Goal: Task Accomplishment & Management: Complete application form

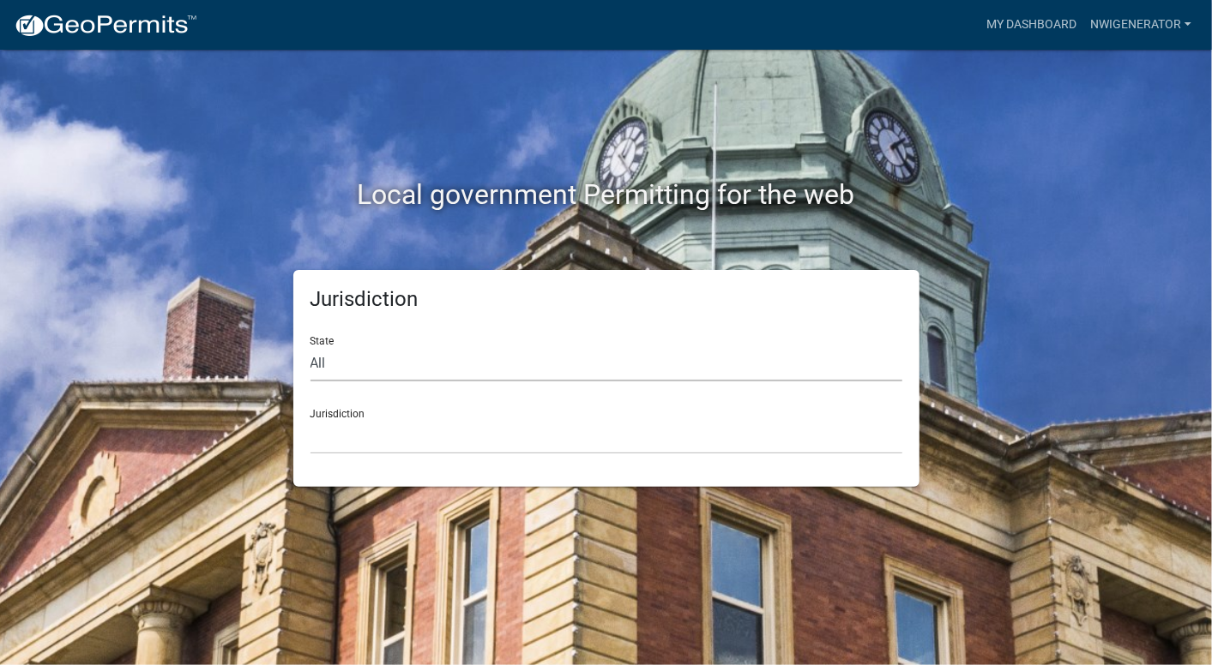
click at [338, 367] on select "All [US_STATE] [US_STATE] [US_STATE] [US_STATE] [US_STATE] [US_STATE] [US_STATE…" at bounding box center [606, 363] width 592 height 35
select select "[US_STATE]"
click at [310, 346] on select "All [US_STATE] [US_STATE] [US_STATE] [US_STATE] [US_STATE] [US_STATE] [US_STATE…" at bounding box center [606, 363] width 592 height 35
click at [331, 443] on select "City of [GEOGRAPHIC_DATA], [US_STATE] City of [GEOGRAPHIC_DATA], [US_STATE] Cit…" at bounding box center [606, 436] width 592 height 35
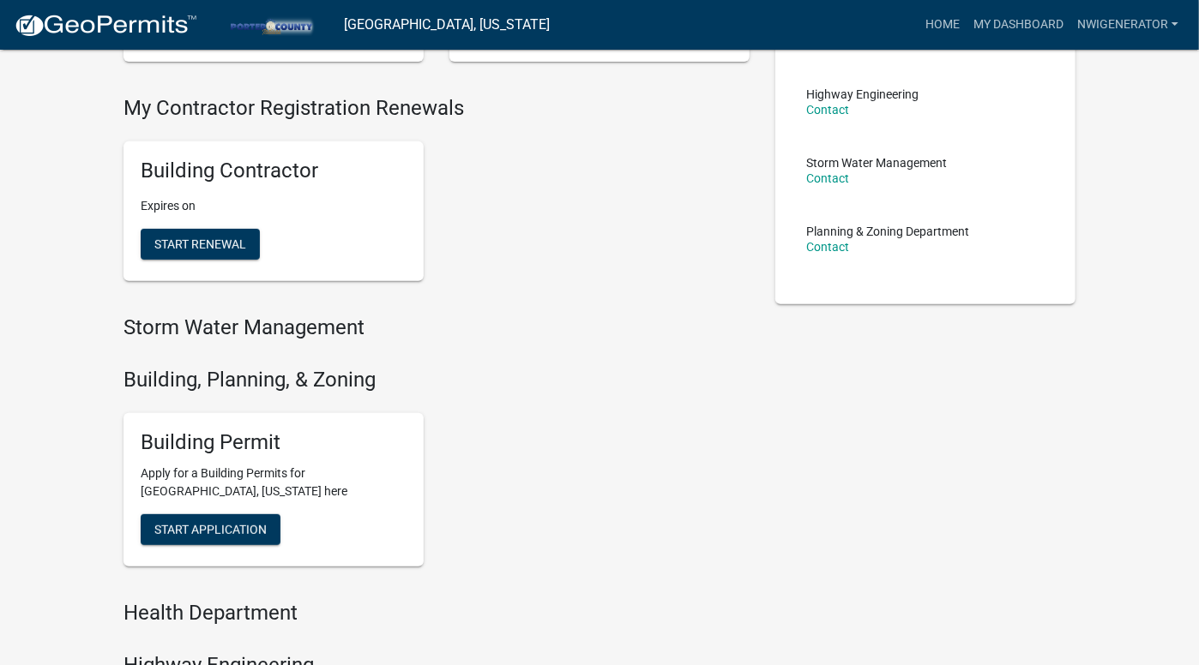
scroll to position [342, 0]
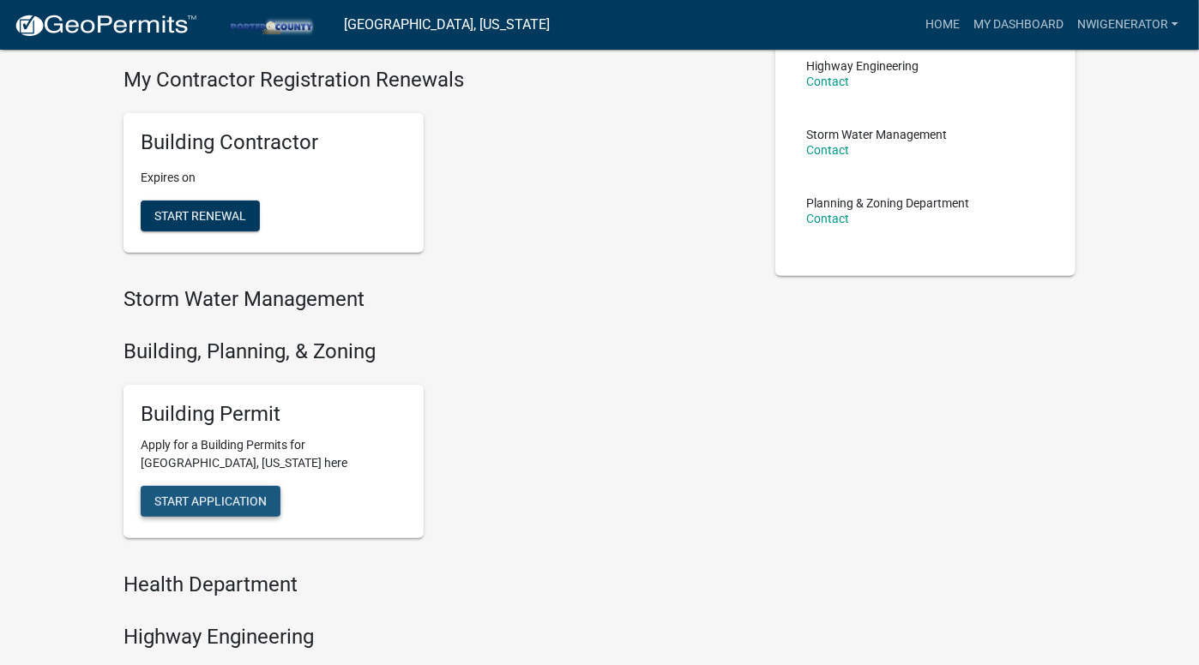
click at [217, 500] on span "Start Application" at bounding box center [210, 502] width 112 height 14
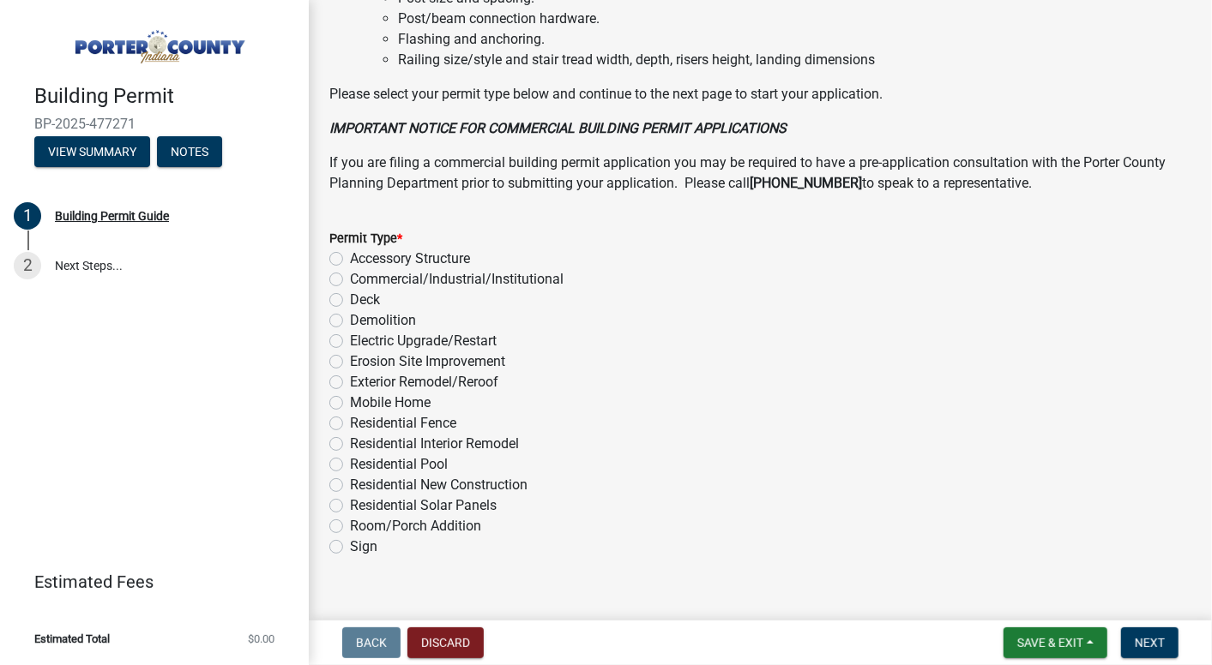
scroll to position [1314, 0]
click at [350, 330] on label "Electric Upgrade/Restart" at bounding box center [423, 340] width 147 height 21
click at [350, 330] on input "Electric Upgrade/Restart" at bounding box center [355, 335] width 11 height 11
radio input "true"
click at [1139, 646] on span "Next" at bounding box center [1149, 643] width 30 height 14
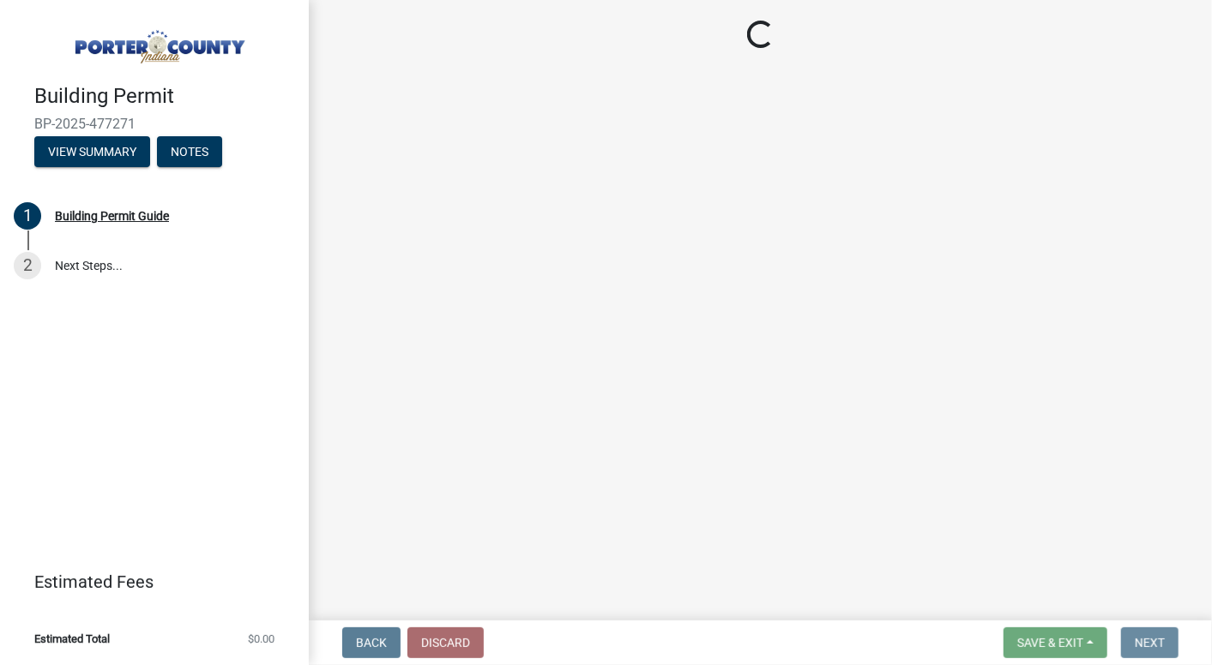
scroll to position [0, 0]
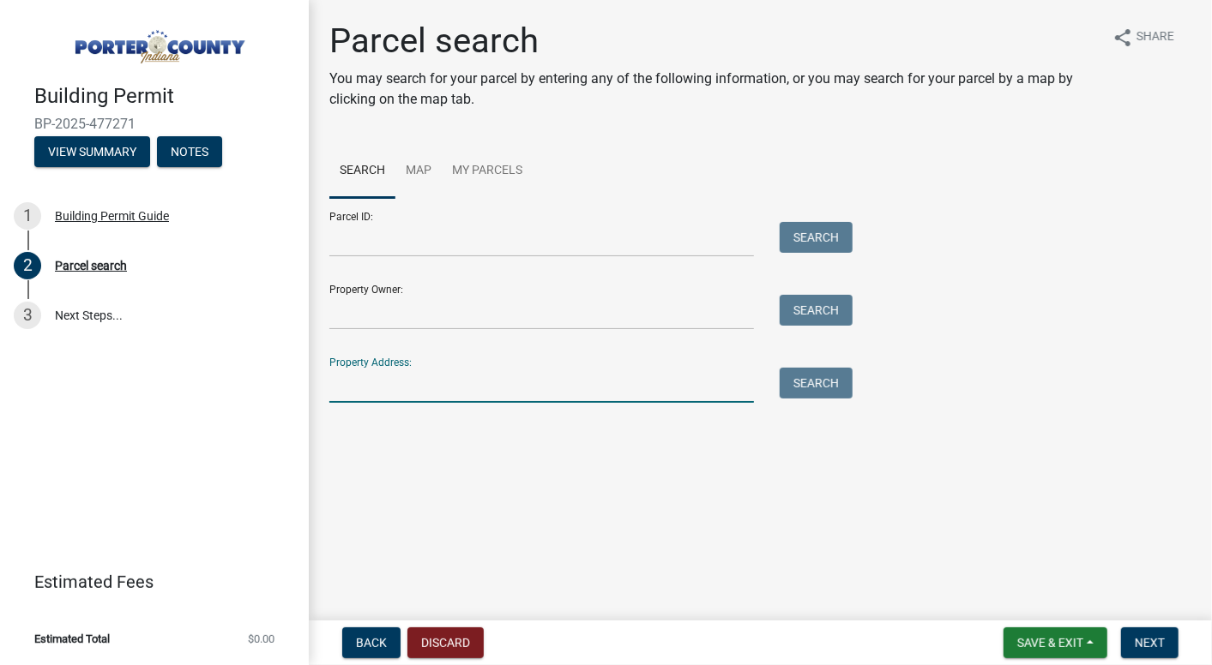
click at [360, 388] on input "Property Address:" at bounding box center [541, 385] width 424 height 35
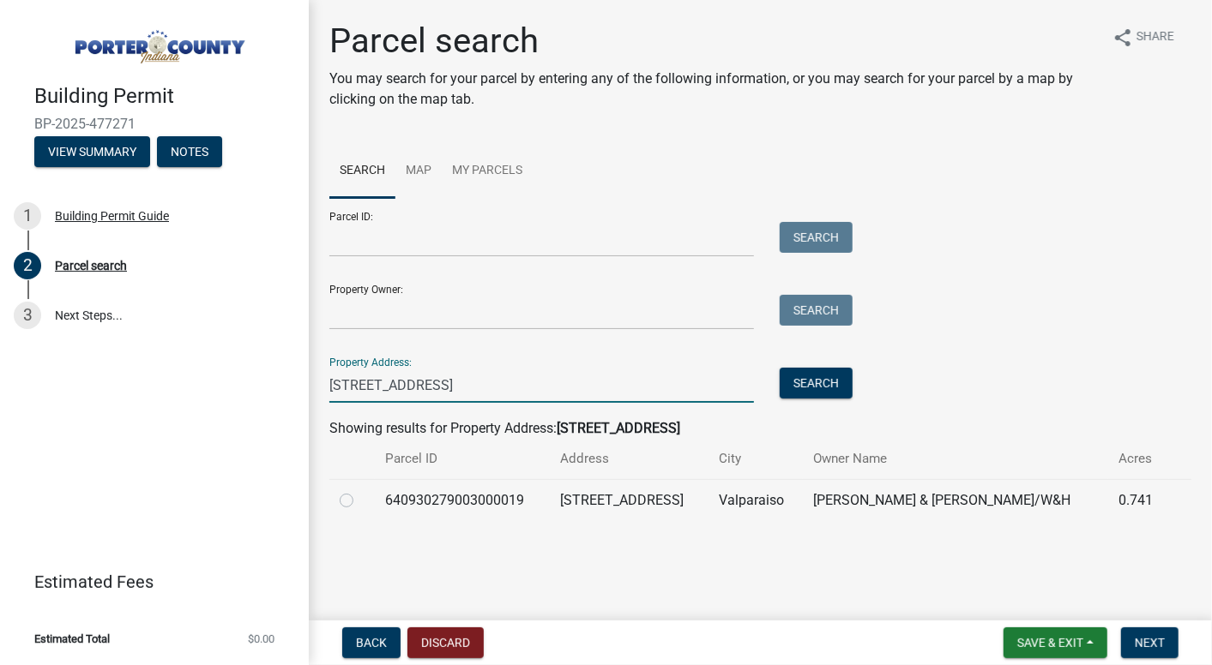
type input "[STREET_ADDRESS]"
click at [360, 490] on label at bounding box center [360, 490] width 0 height 0
click at [360, 501] on input "radio" at bounding box center [365, 495] width 11 height 11
radio input "true"
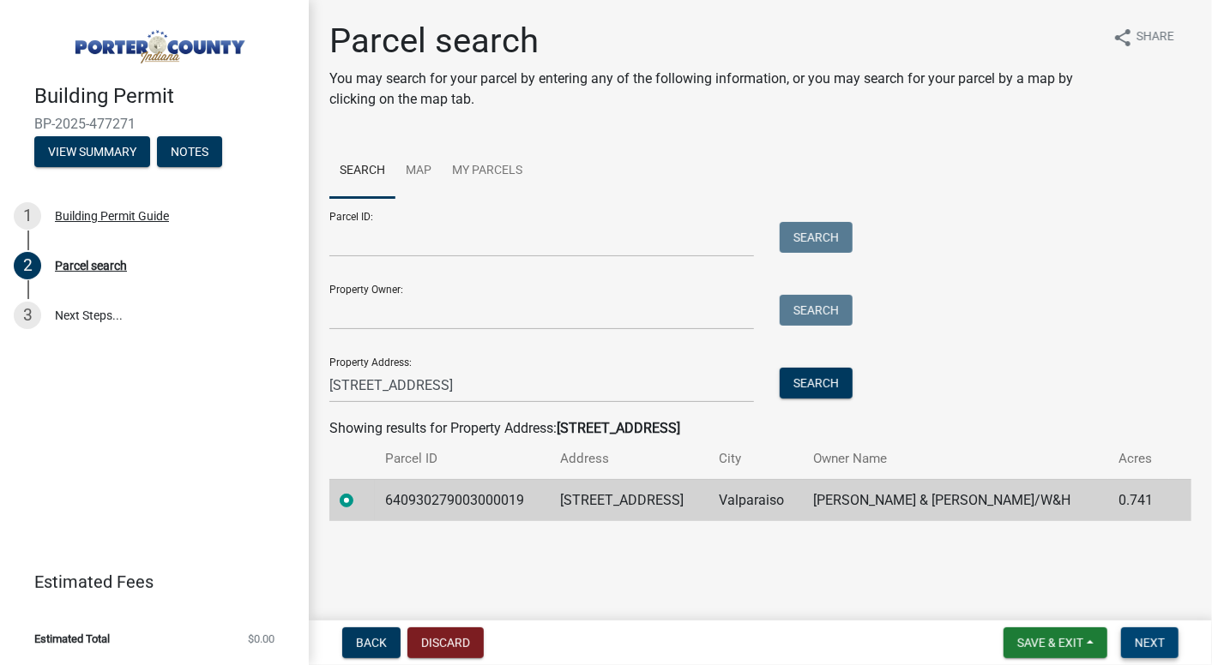
click at [1158, 637] on span "Next" at bounding box center [1149, 643] width 30 height 14
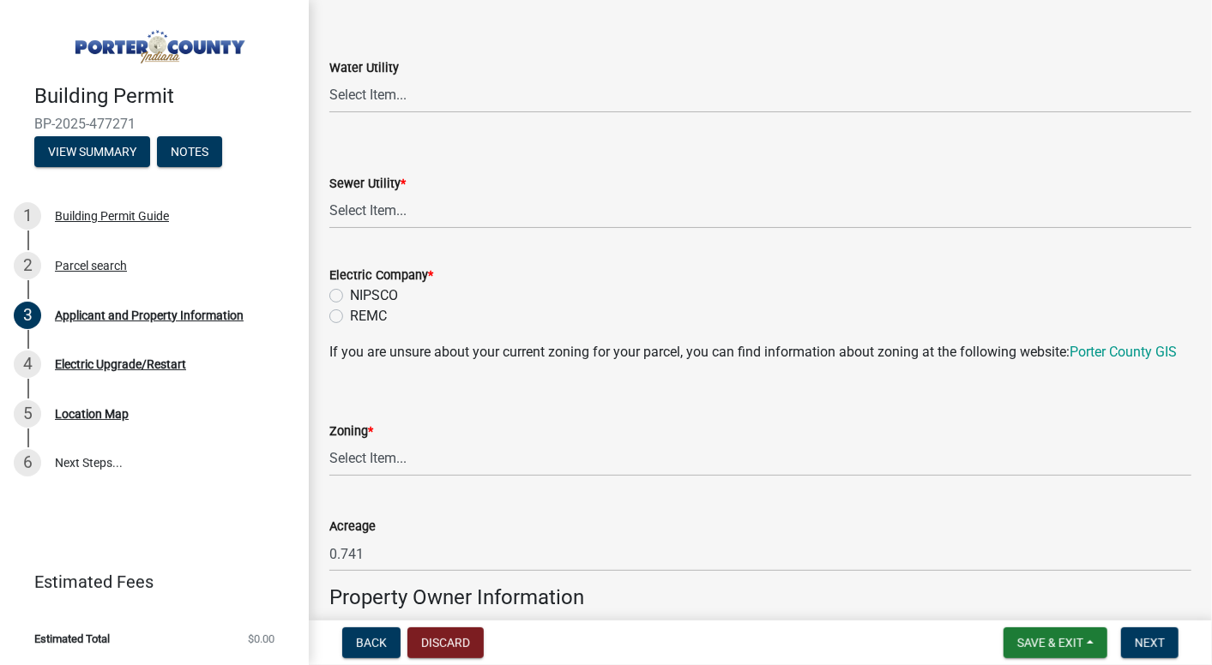
scroll to position [1200, 0]
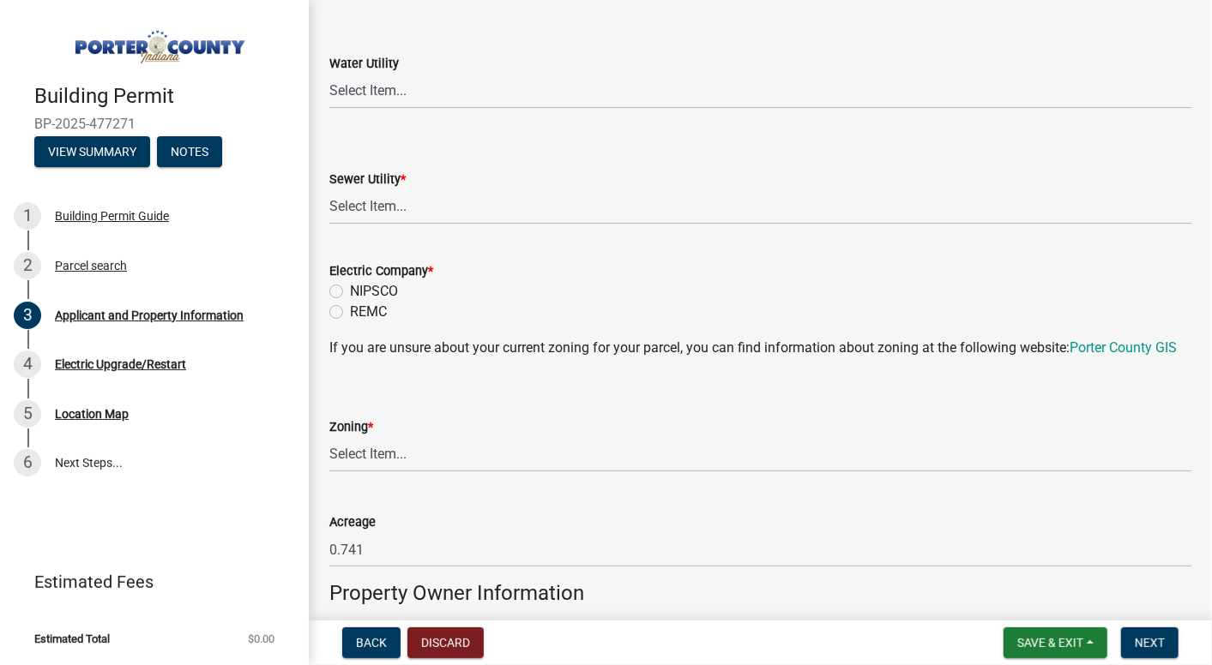
click at [350, 291] on label "NIPSCO" at bounding box center [374, 291] width 48 height 21
click at [350, 291] on input "NIPSCO" at bounding box center [355, 286] width 11 height 11
radio input "true"
click at [354, 205] on select "Select Item... Aqua [US_STATE] Inc Damon Run Falling Waters Lake Eliza - LEACD …" at bounding box center [760, 206] width 862 height 35
click at [329, 189] on select "Select Item... Aqua [US_STATE] Inc Damon Run Falling Waters Lake Eliza - LEACD …" at bounding box center [760, 206] width 862 height 35
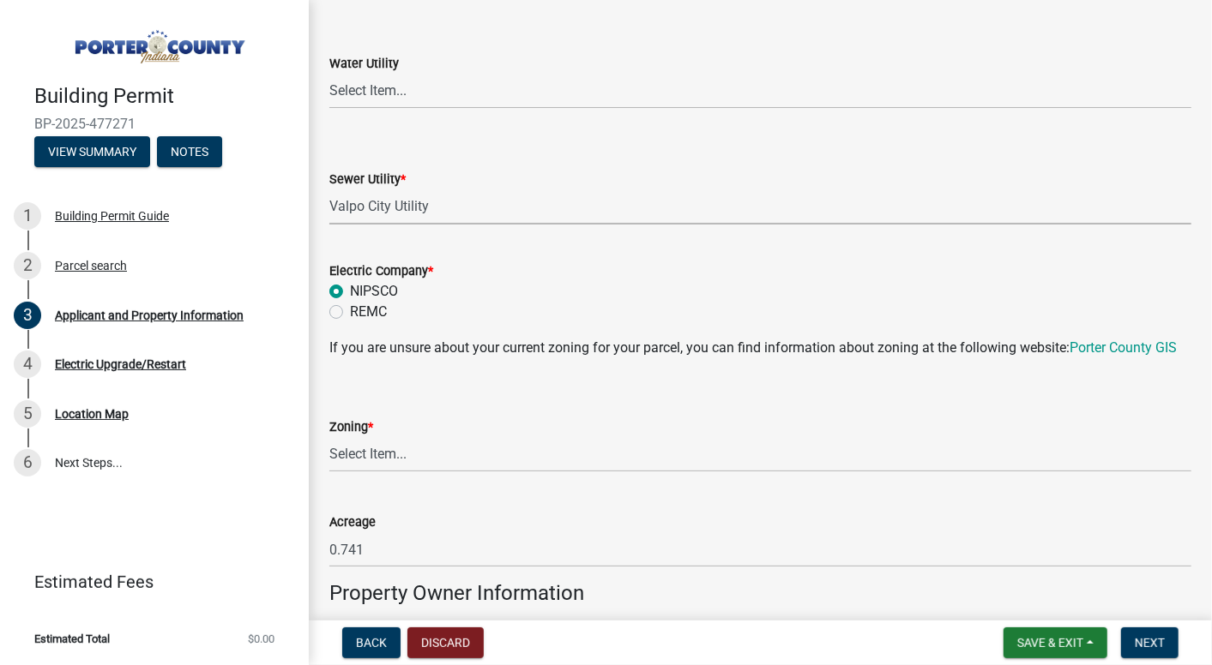
select select "c796f995-08fe-487b-a20e-70ab553361d3"
click at [1092, 350] on link "Porter County GIS" at bounding box center [1122, 348] width 107 height 16
click at [332, 472] on select "Select Item... A1 A2 CH CM CN I1 I2 I3 IN MP OT P1 P2 PUD R1 R2 R3 R4 RL RR" at bounding box center [760, 454] width 862 height 35
click at [329, 457] on select "Select Item... A1 A2 CH CM CN I1 I2 I3 IN MP OT P1 P2 PUD R1 R2 R3 R4 RL RR" at bounding box center [760, 454] width 862 height 35
select select "e2d1b1d7-ccc9-456b-9e96-e16306515997"
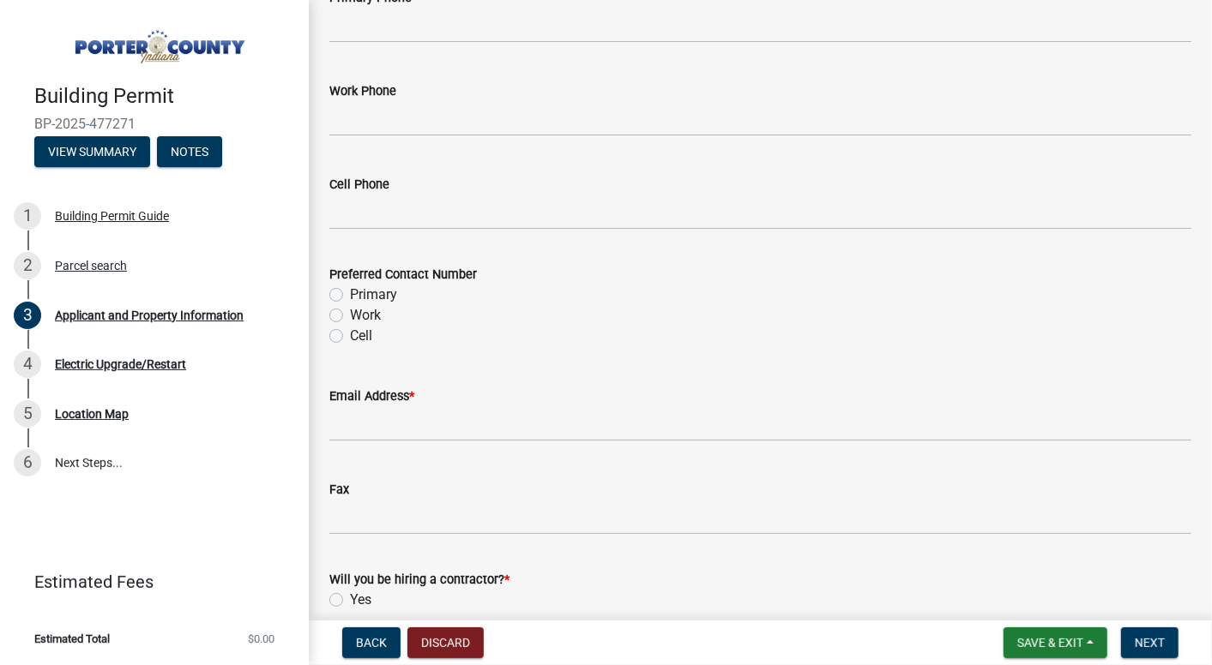
scroll to position [2315, 0]
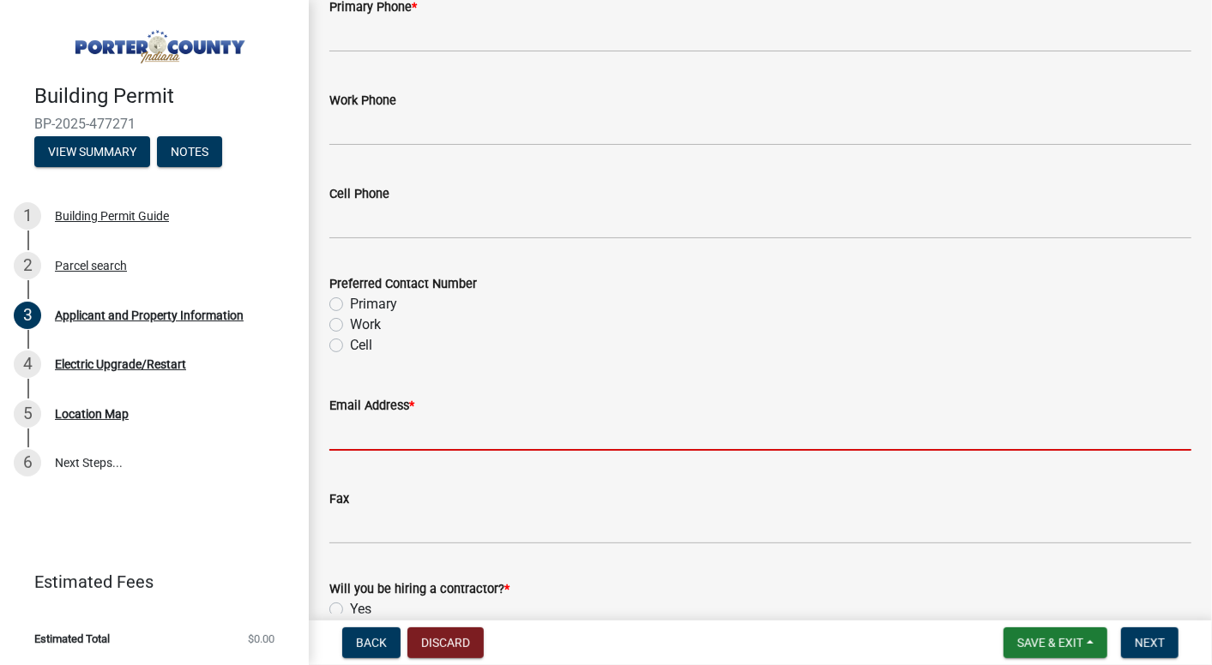
click at [411, 444] on input "Email Address *" at bounding box center [760, 433] width 862 height 35
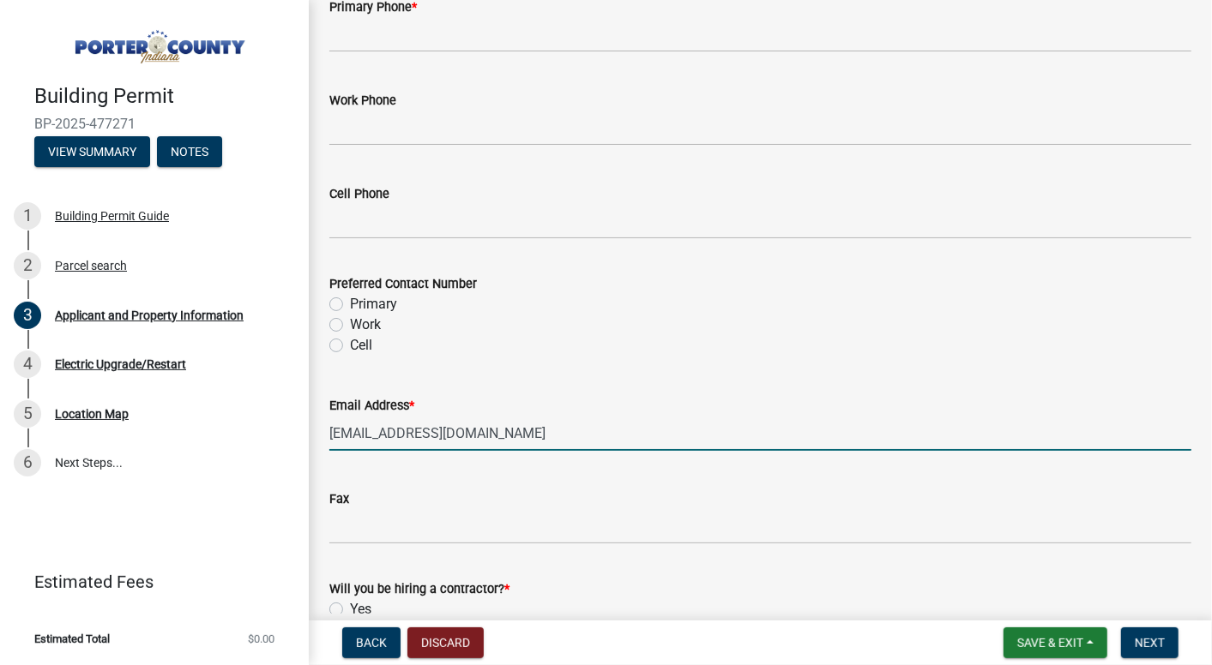
type input "[EMAIL_ADDRESS][DOMAIN_NAME]"
click at [417, 535] on input "Fax" at bounding box center [760, 526] width 862 height 35
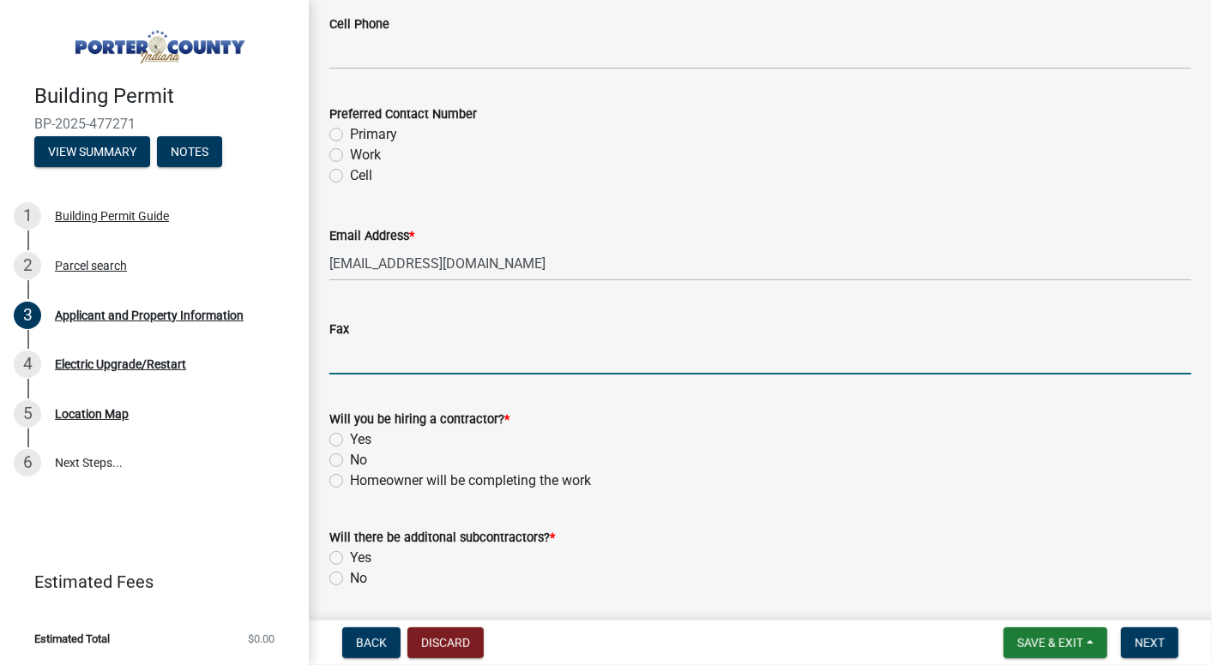
scroll to position [2487, 0]
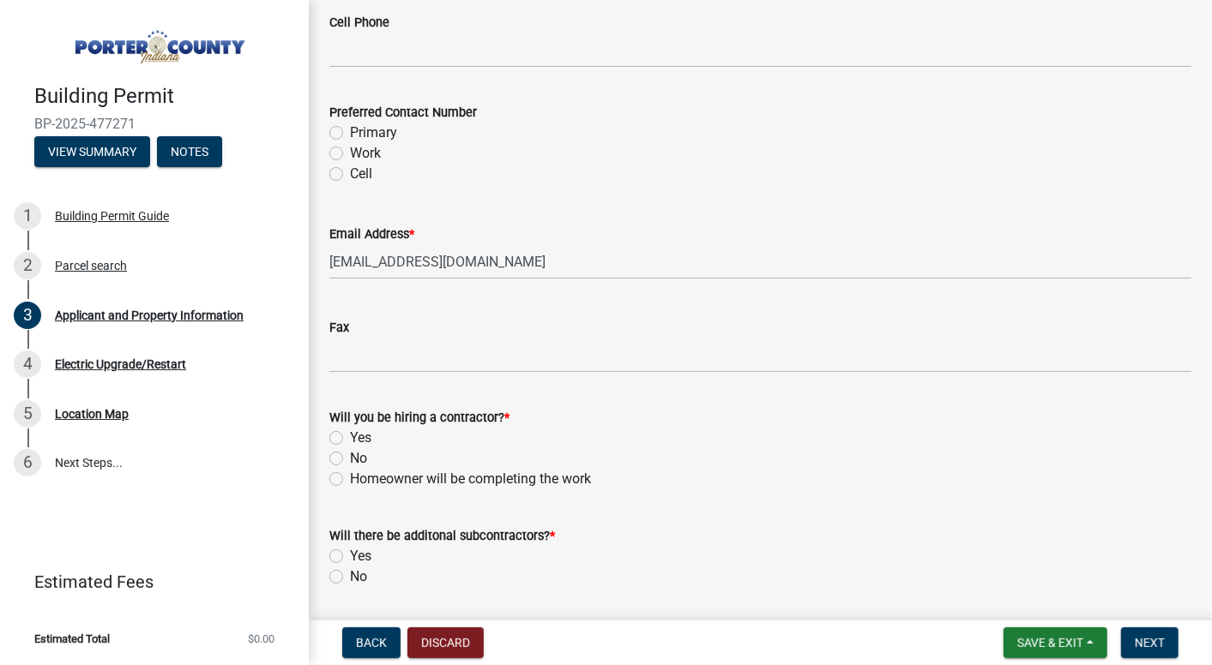
click at [350, 448] on label "Yes" at bounding box center [360, 438] width 21 height 21
click at [350, 439] on input "Yes" at bounding box center [355, 433] width 11 height 11
radio input "true"
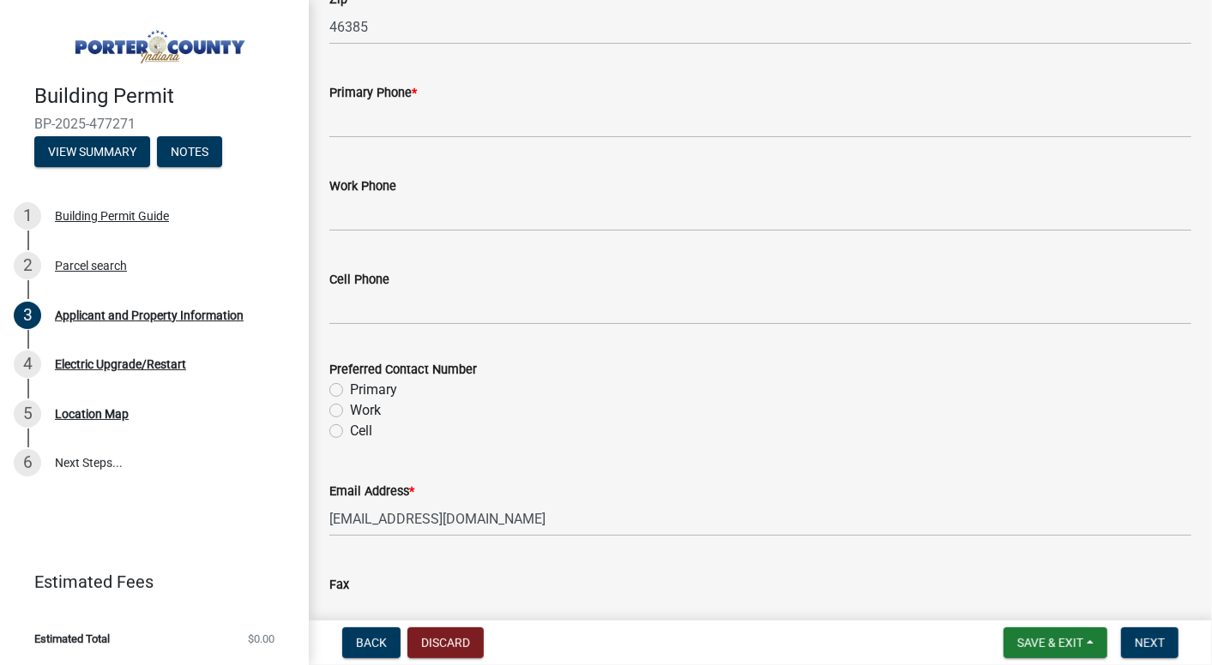
scroll to position [2058, 0]
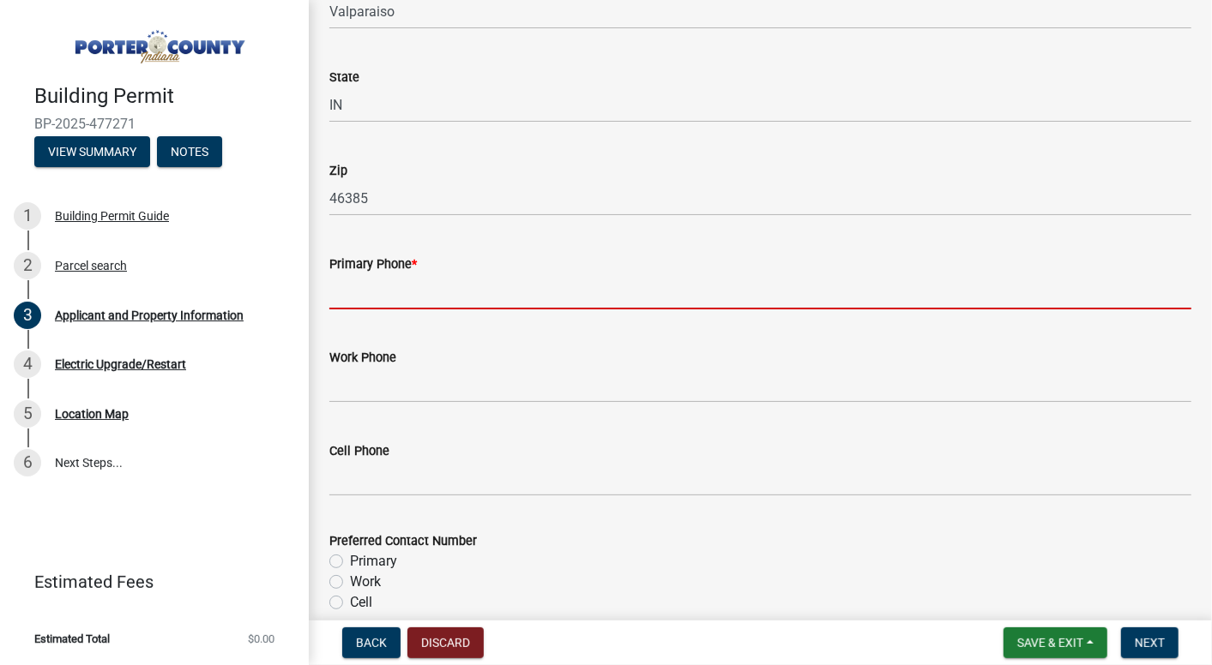
click at [392, 310] on input "Primary Phone *" at bounding box center [760, 291] width 862 height 35
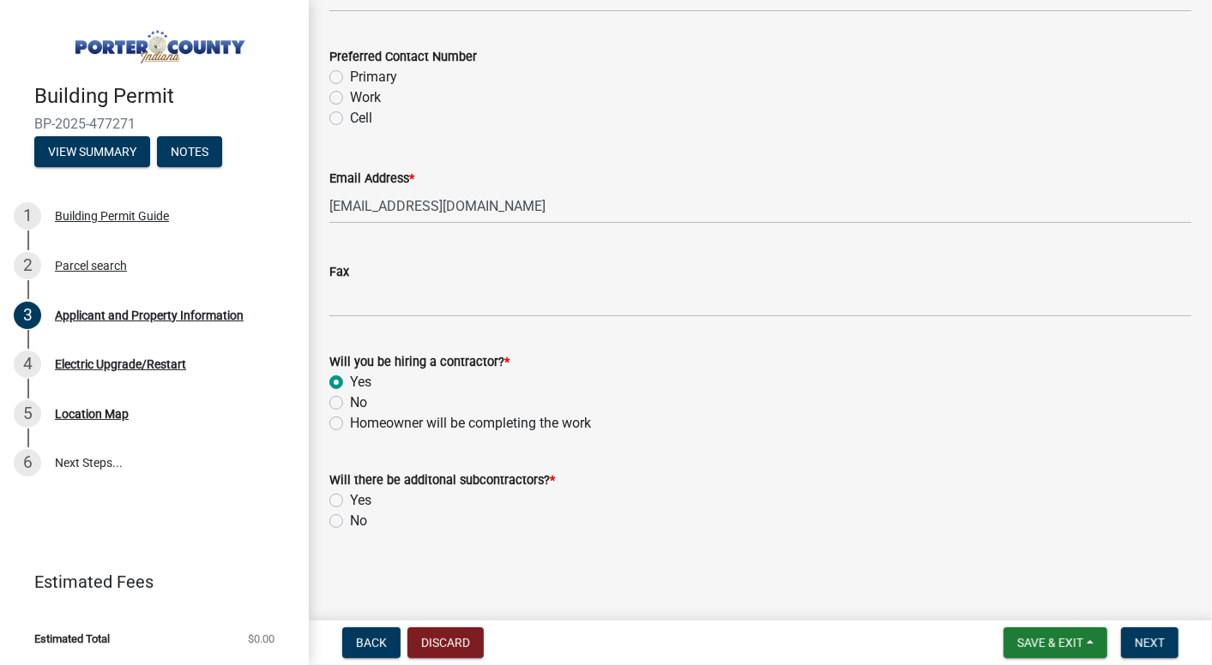
scroll to position [2562, 0]
type input "2196695511"
click at [350, 520] on label "No" at bounding box center [358, 521] width 17 height 21
click at [350, 520] on input "No" at bounding box center [355, 516] width 11 height 11
radio input "true"
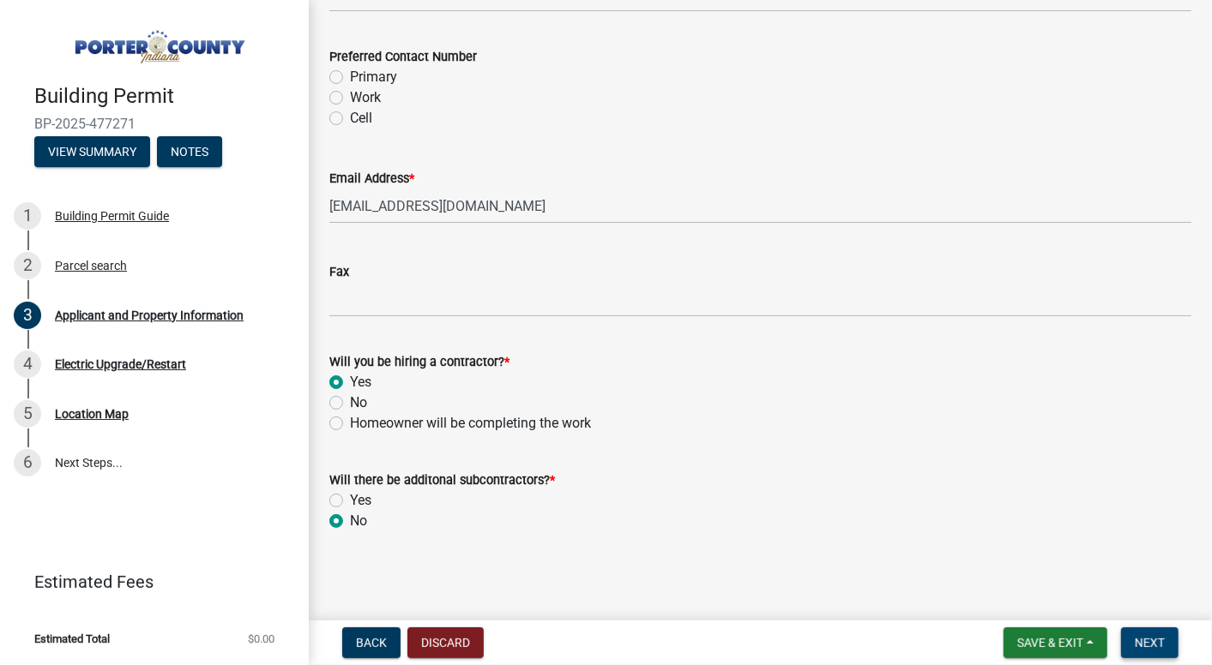
click at [1137, 641] on span "Next" at bounding box center [1149, 643] width 30 height 14
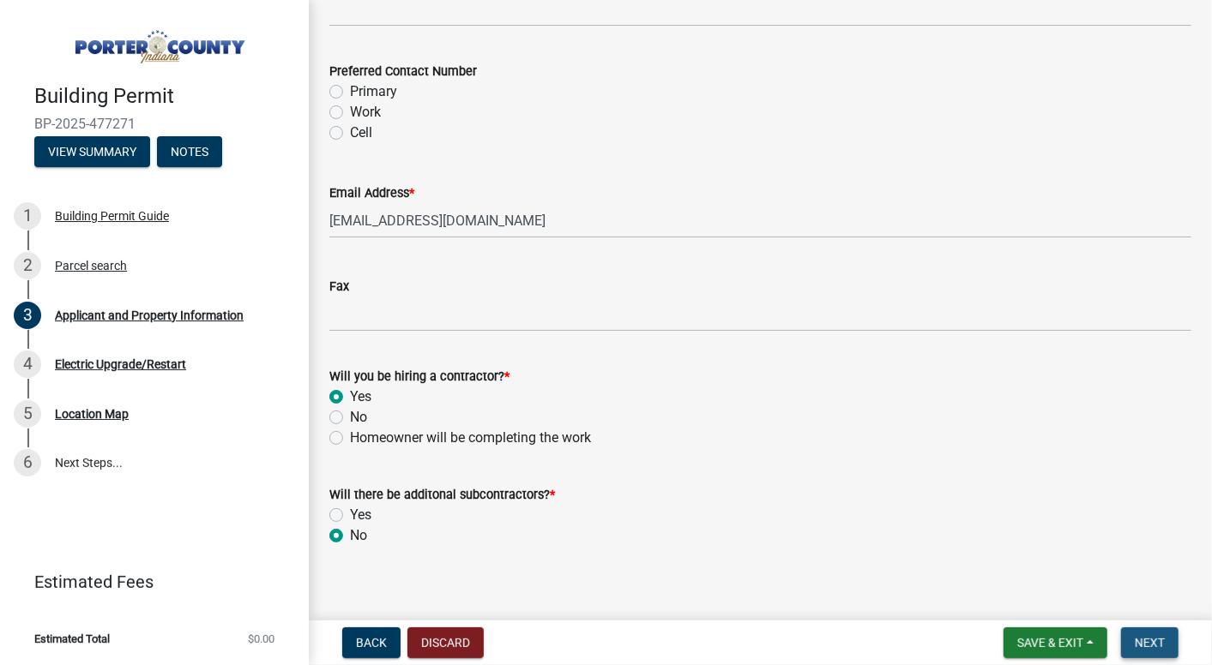
scroll to position [2595, 0]
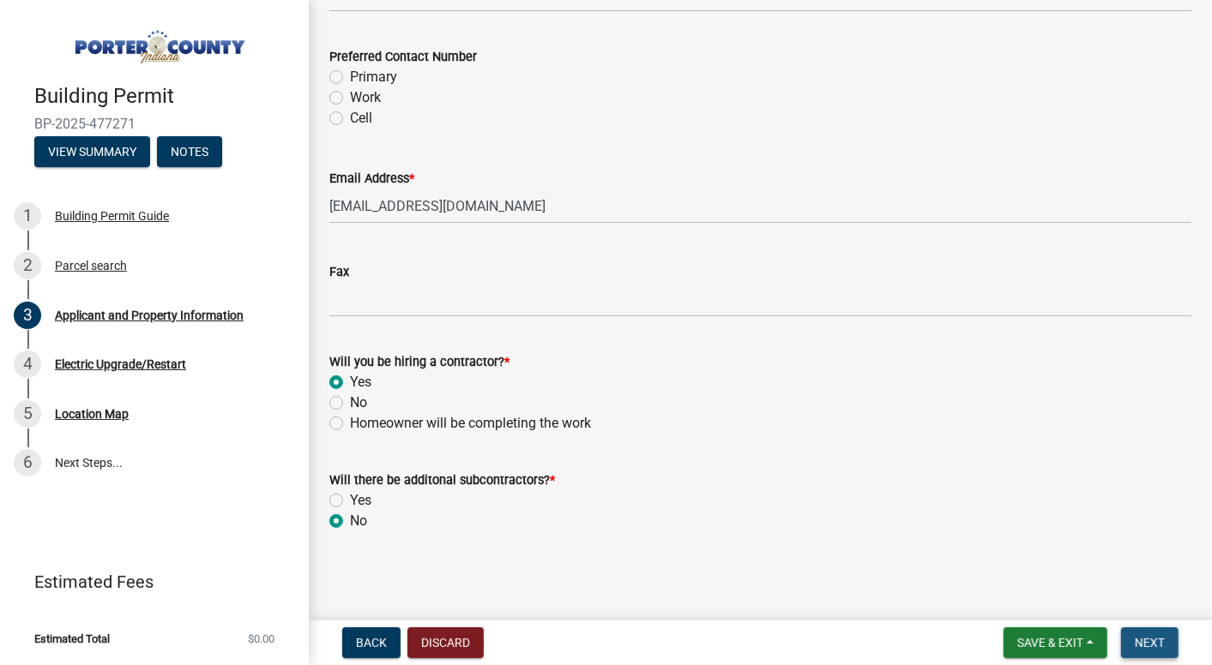
click at [1153, 646] on span "Next" at bounding box center [1149, 643] width 30 height 14
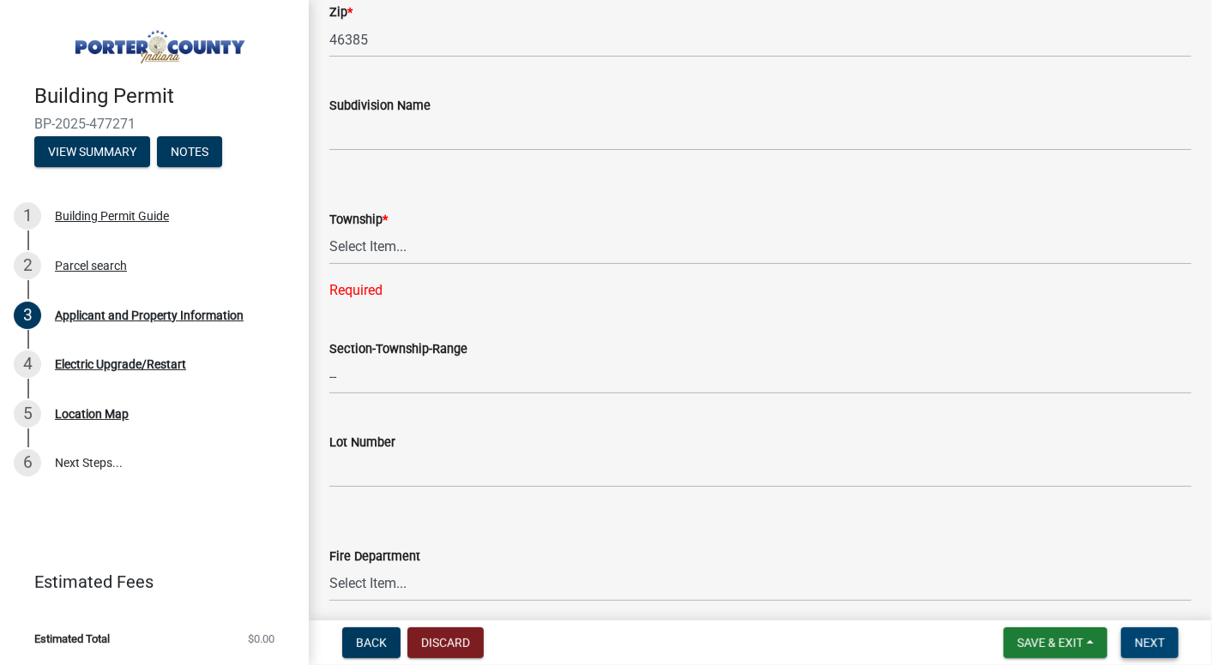
scroll to position [623, 0]
click at [419, 243] on select "Select Item... [PERSON_NAME][GEOGRAPHIC_DATA] [PERSON_NAME][GEOGRAPHIC_DATA] [G…" at bounding box center [760, 249] width 862 height 35
click at [329, 232] on select "Select Item... [PERSON_NAME][GEOGRAPHIC_DATA] [PERSON_NAME][GEOGRAPHIC_DATA] [G…" at bounding box center [760, 249] width 862 height 35
select select "4e6cbcac-7d48-4f78-b019-902ed53214cd"
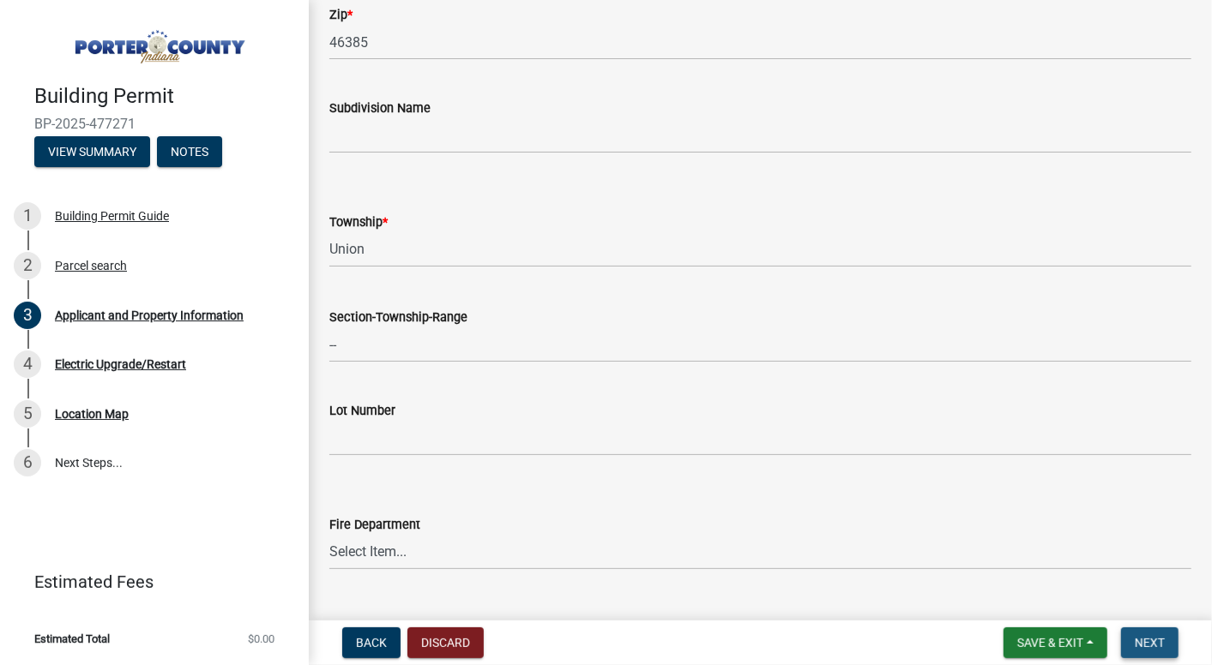
click at [1167, 638] on button "Next" at bounding box center [1149, 643] width 57 height 31
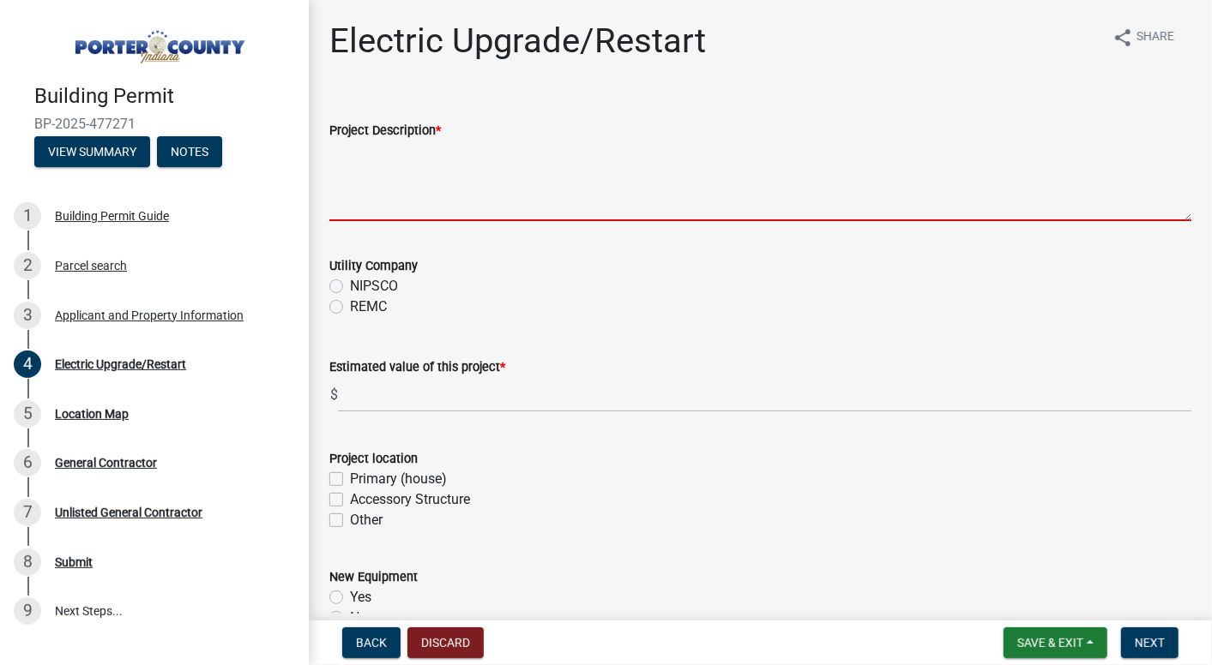
click at [448, 190] on textarea "Project Description *" at bounding box center [760, 181] width 862 height 81
type textarea "i"
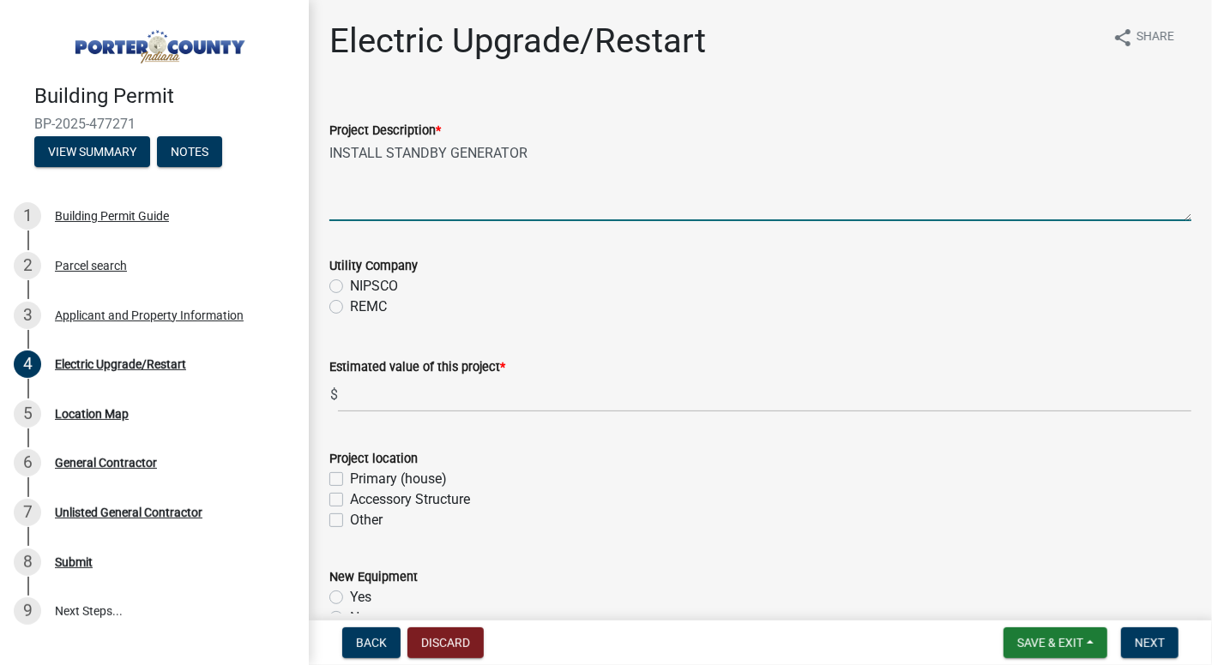
type textarea "INSTALL STANDBY GENERATOR"
click at [391, 391] on input "text" at bounding box center [764, 394] width 853 height 35
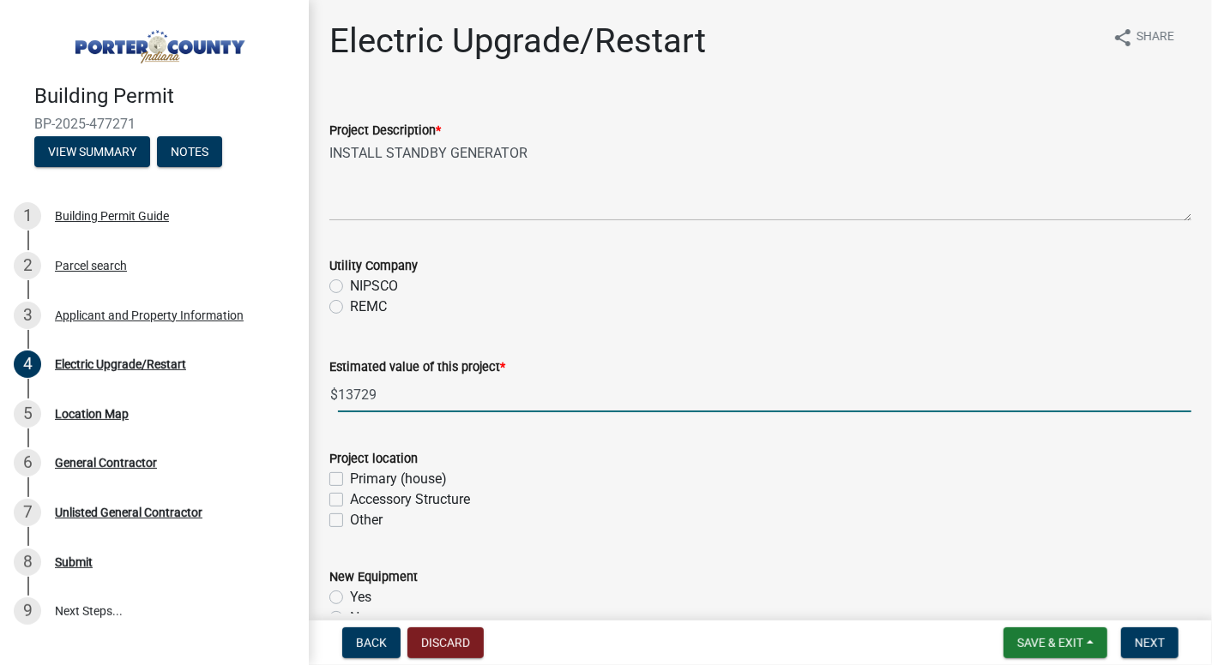
type input "13729"
click at [657, 520] on div "Other" at bounding box center [760, 520] width 862 height 21
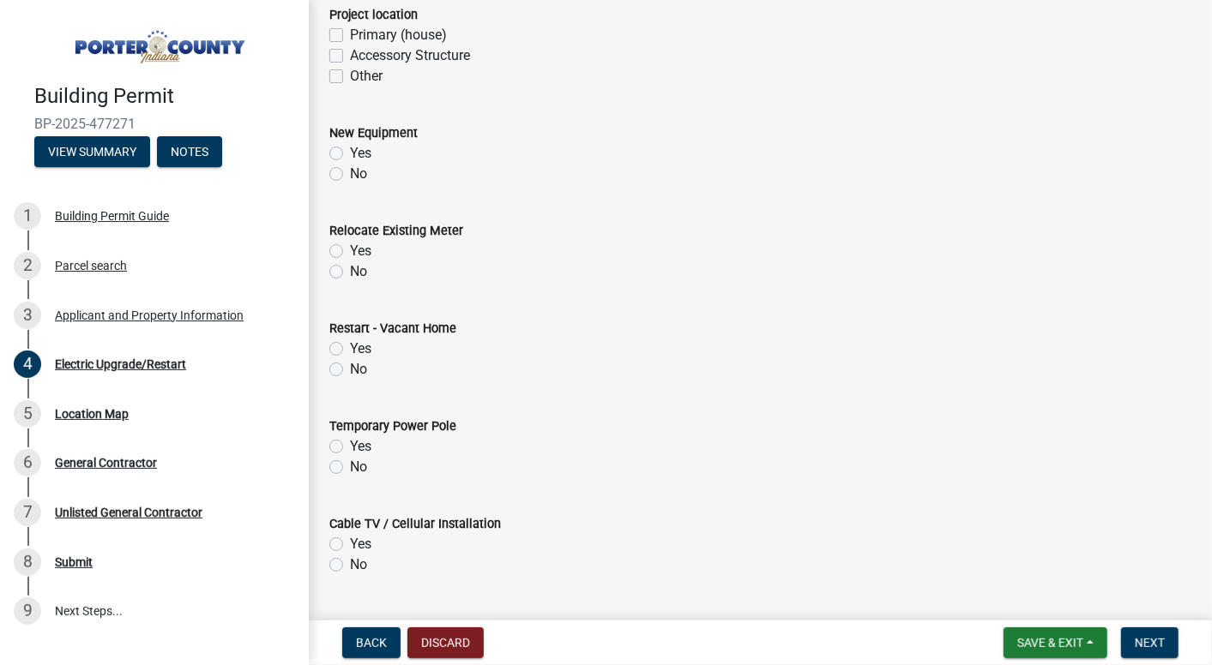
scroll to position [442, 0]
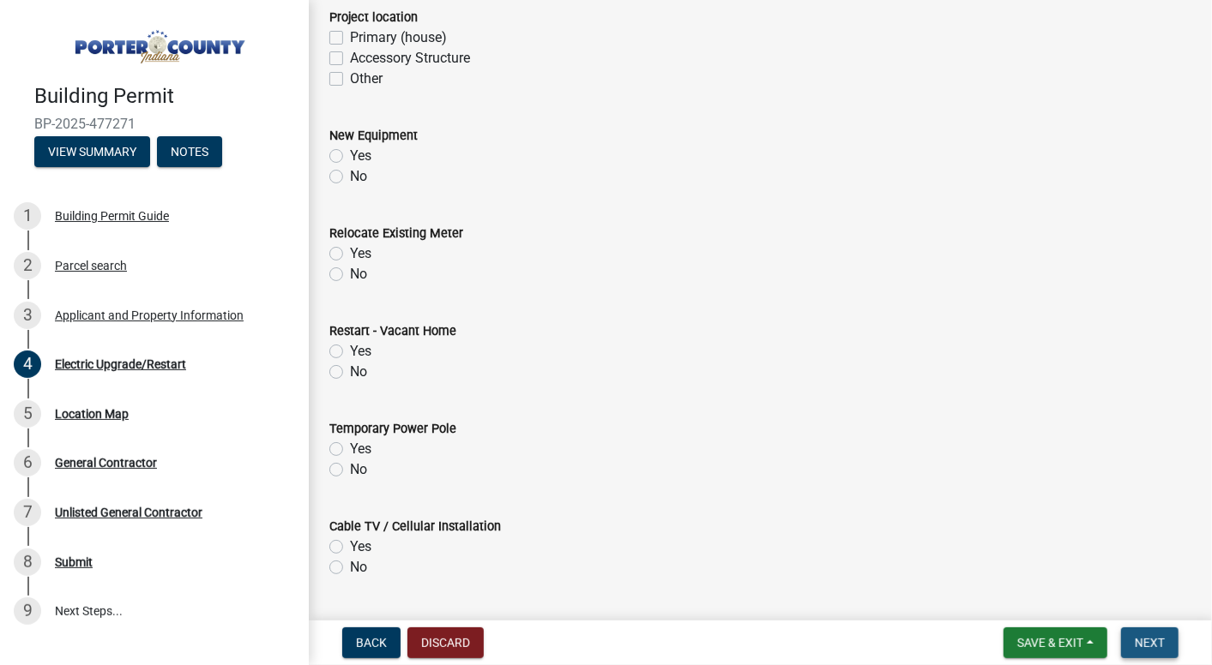
click at [1133, 640] on button "Next" at bounding box center [1149, 643] width 57 height 31
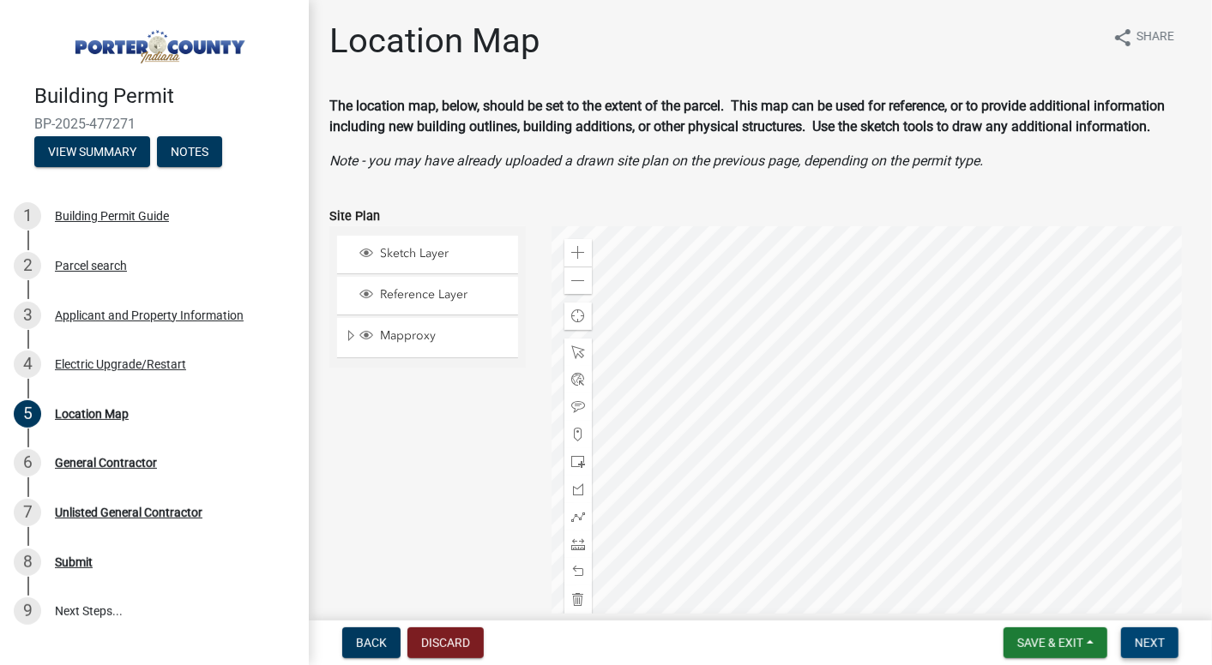
click at [1170, 644] on button "Next" at bounding box center [1149, 643] width 57 height 31
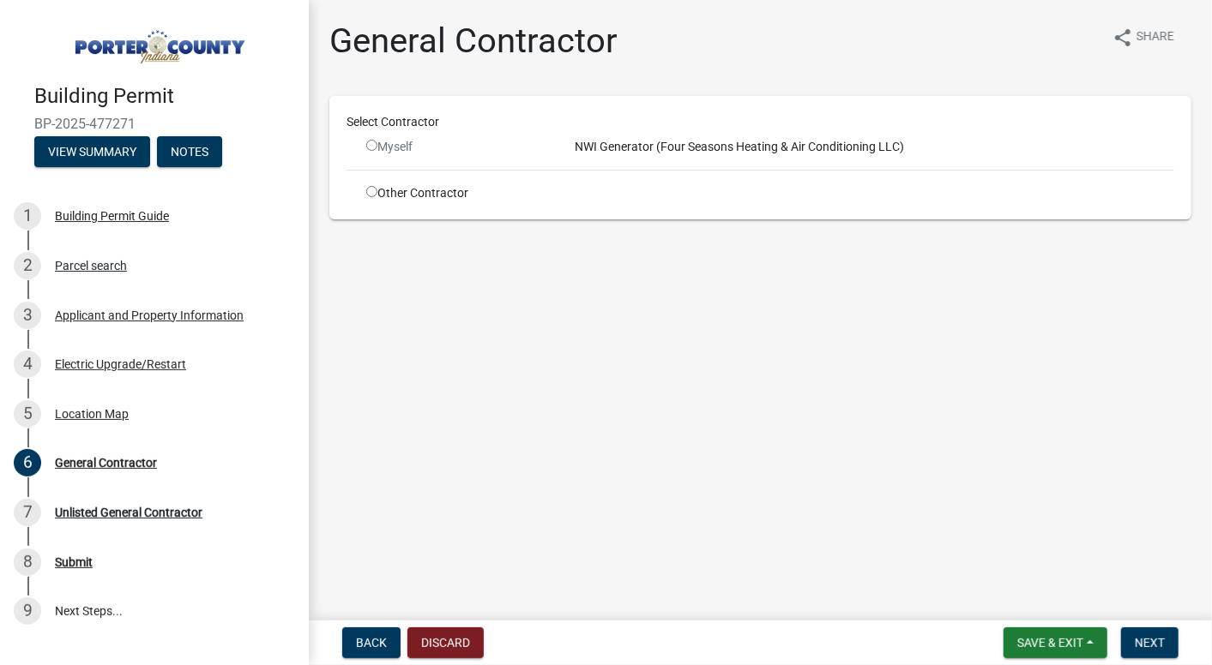
click at [365, 196] on div "Other Contractor" at bounding box center [457, 193] width 208 height 18
click at [371, 194] on input "radio" at bounding box center [371, 191] width 11 height 11
radio input "true"
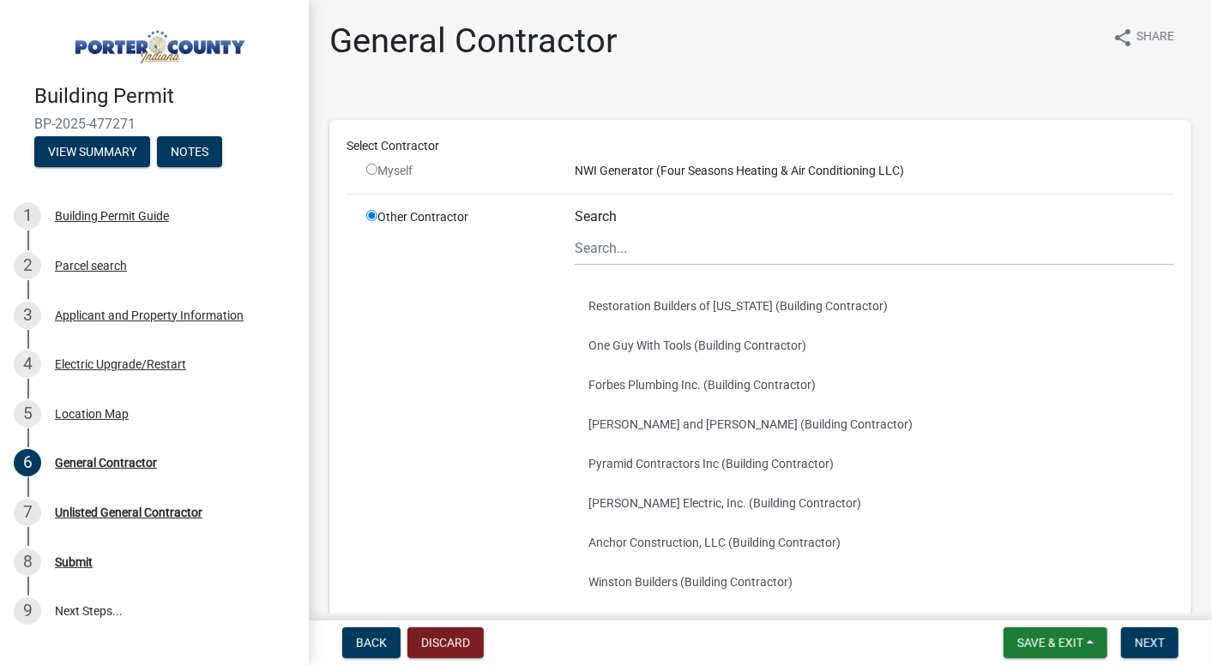
click at [635, 218] on div "Search" at bounding box center [873, 236] width 599 height 57
click at [597, 248] on input "Search" at bounding box center [873, 248] width 599 height 35
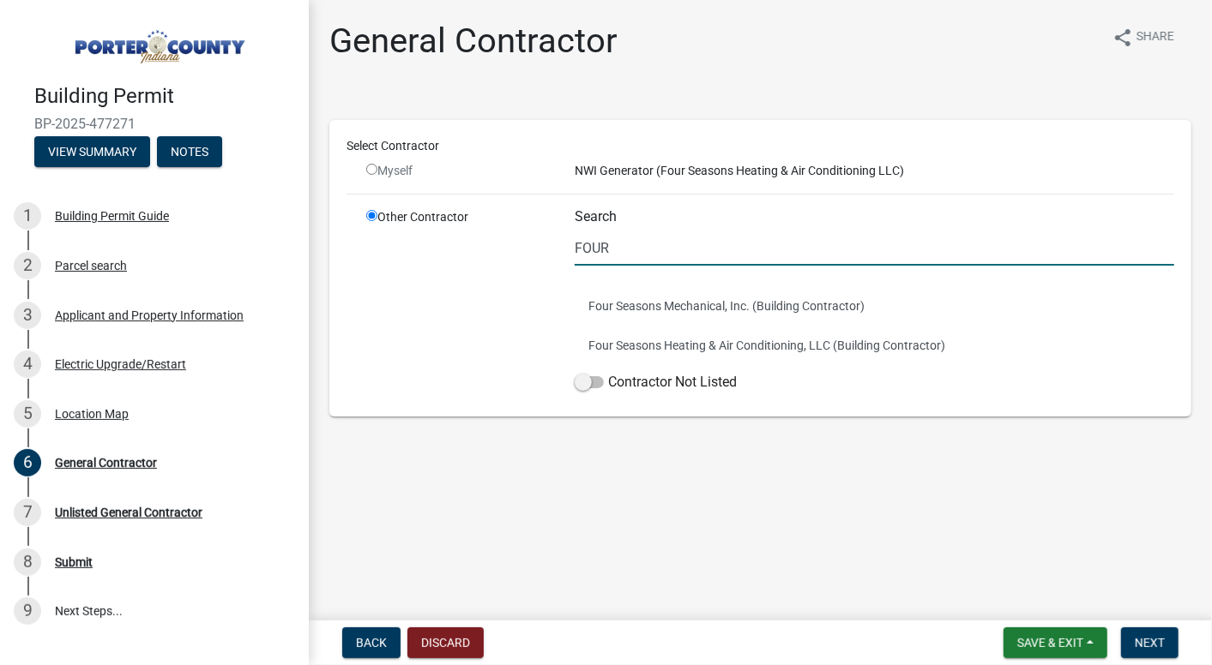
type input "FOUR SEASONS"
click at [691, 338] on button "Four Seasons Heating & Air Conditioning, LLC (Building Contractor)" at bounding box center [873, 345] width 599 height 39
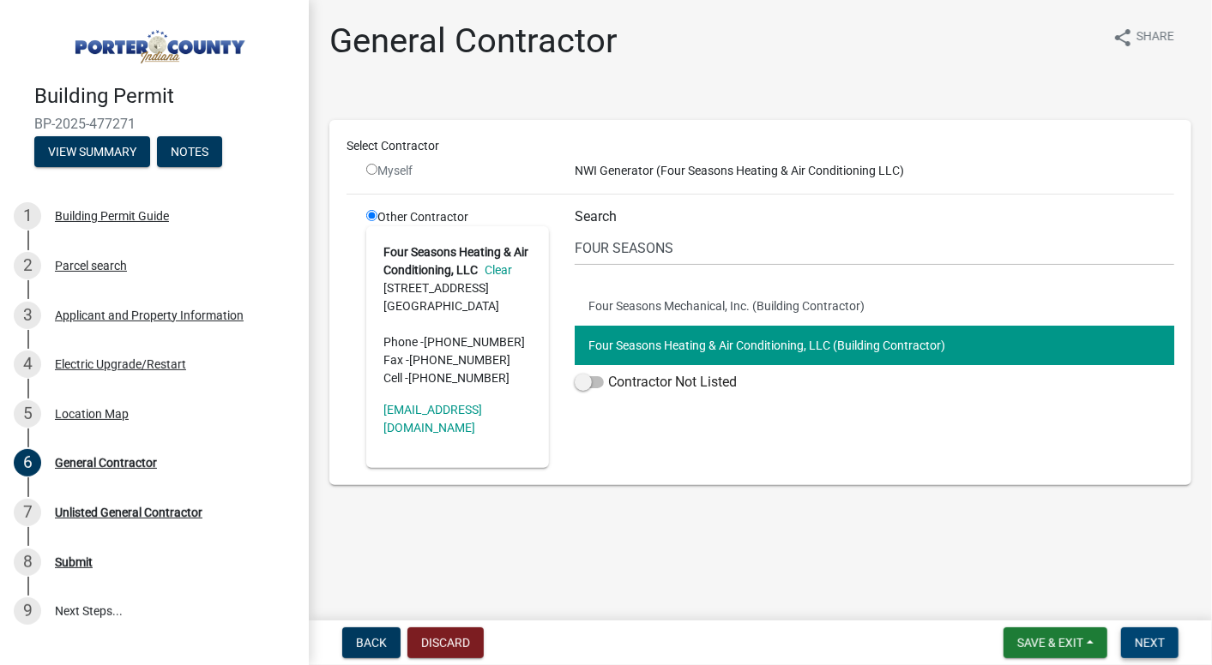
click at [1163, 647] on span "Next" at bounding box center [1149, 643] width 30 height 14
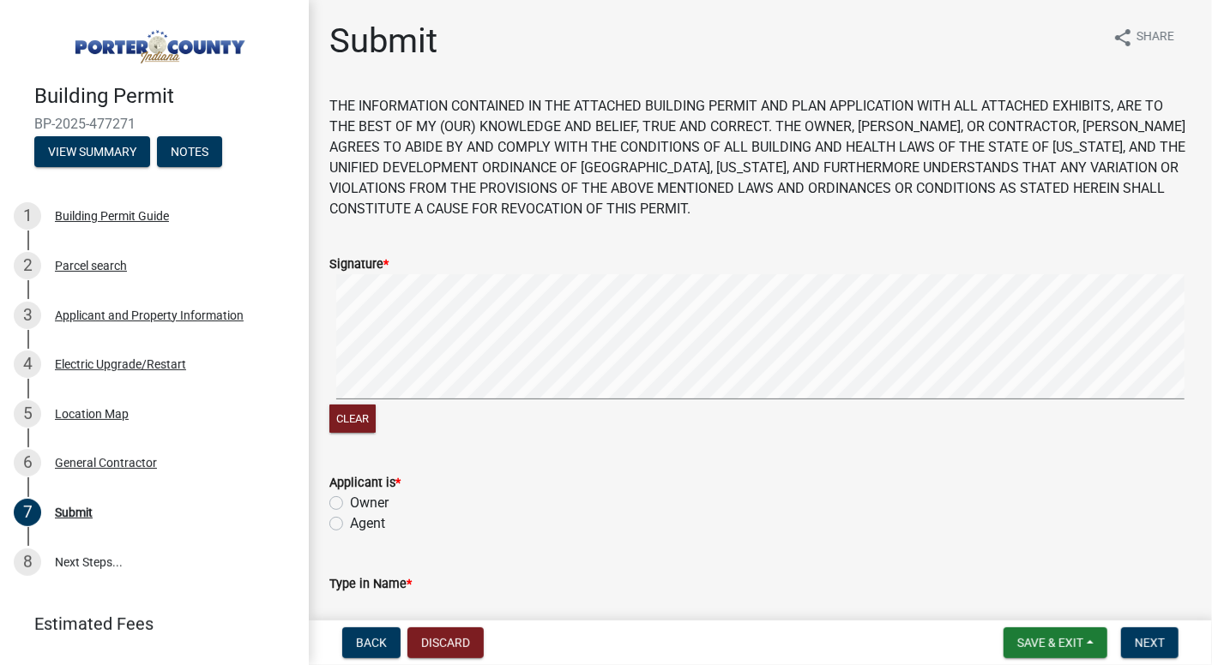
click at [602, 542] on wm-data-entity-input-list "THE INFORMATION CONTAINED IN THE ATTACHED BUILDING PERMIT AND PLAN APPLICATION …" at bounding box center [760, 516] width 862 height 840
click at [1211, 449] on html "Internet Explorer does NOT work with GeoPermits. Get a new browser for more sec…" at bounding box center [606, 332] width 1212 height 665
click at [350, 526] on label "Agent" at bounding box center [367, 524] width 35 height 21
click at [350, 525] on input "Agent" at bounding box center [355, 519] width 11 height 11
radio input "true"
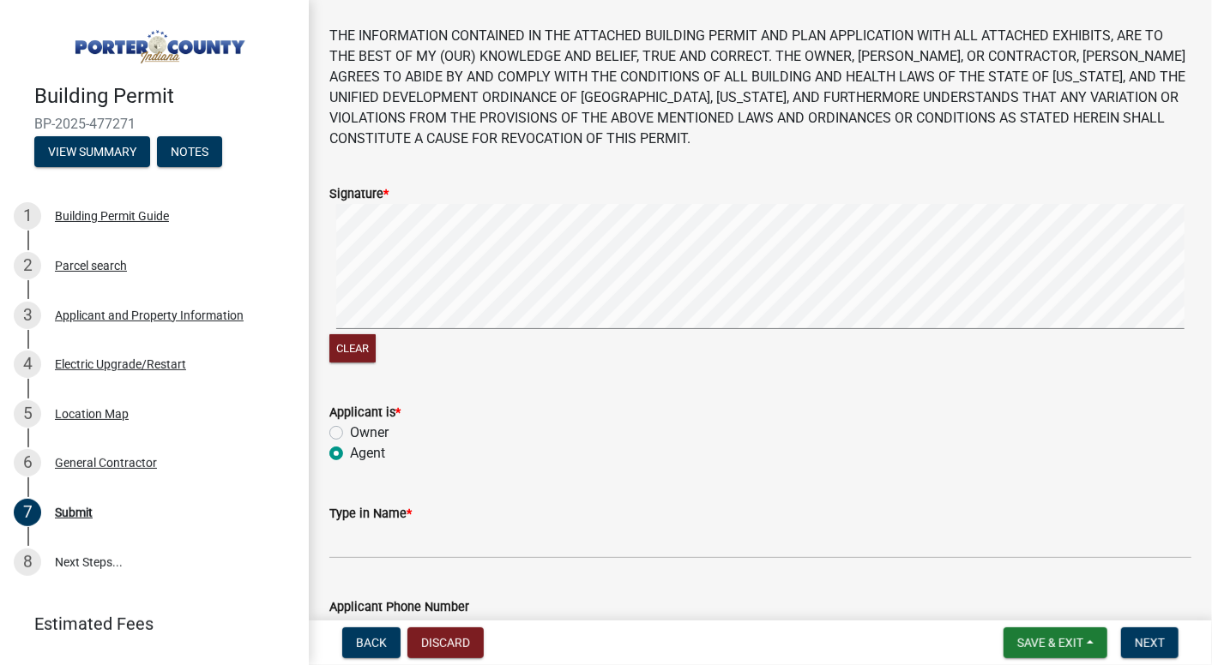
scroll to position [85, 0]
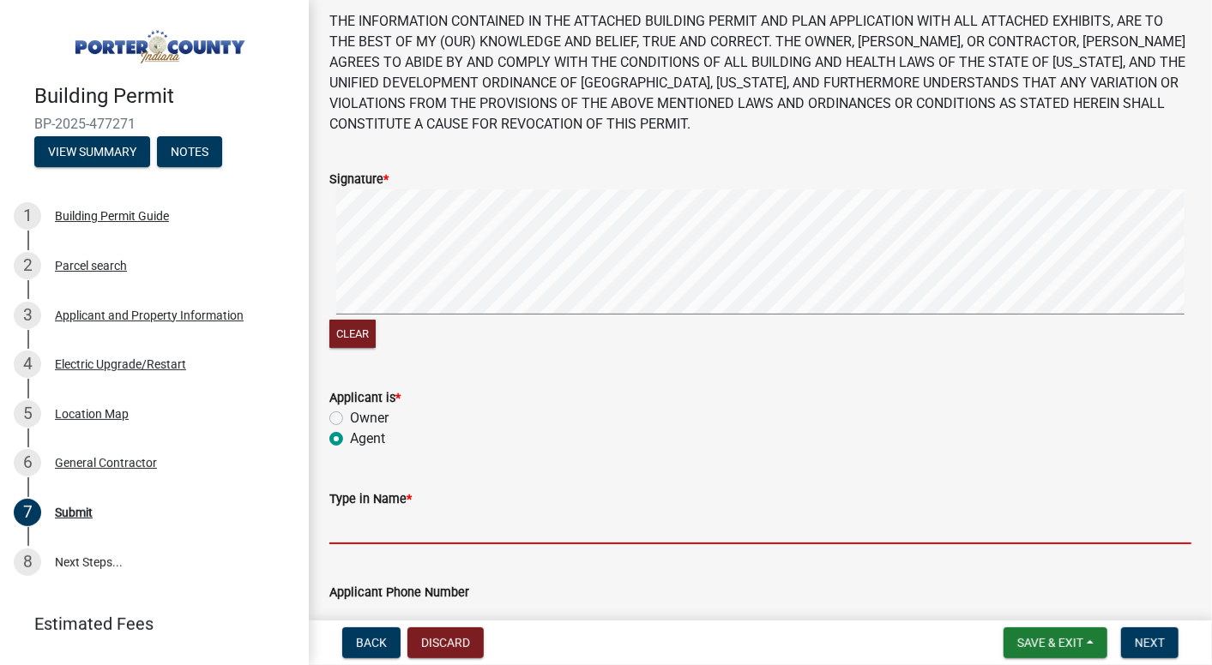
click at [400, 533] on input "Type in Name *" at bounding box center [760, 526] width 862 height 35
type input "KANEDA SERCYE"
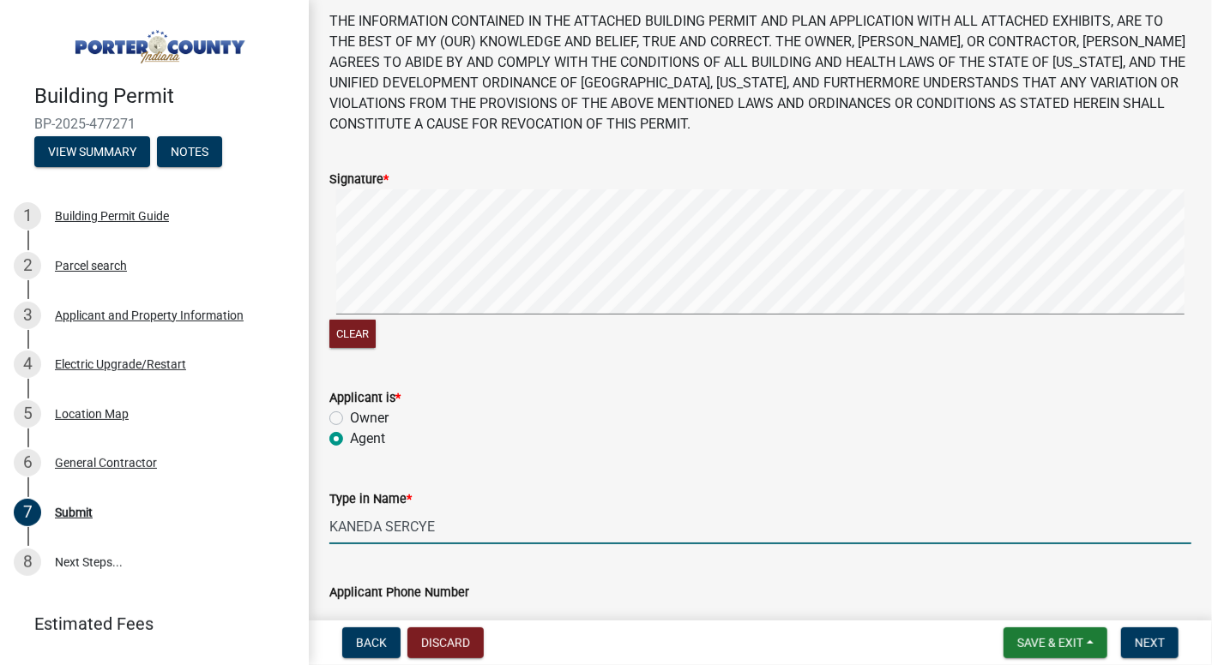
type input "[PHONE_NUMBER]"
type input "[EMAIL_ADDRESS][DOMAIN_NAME]"
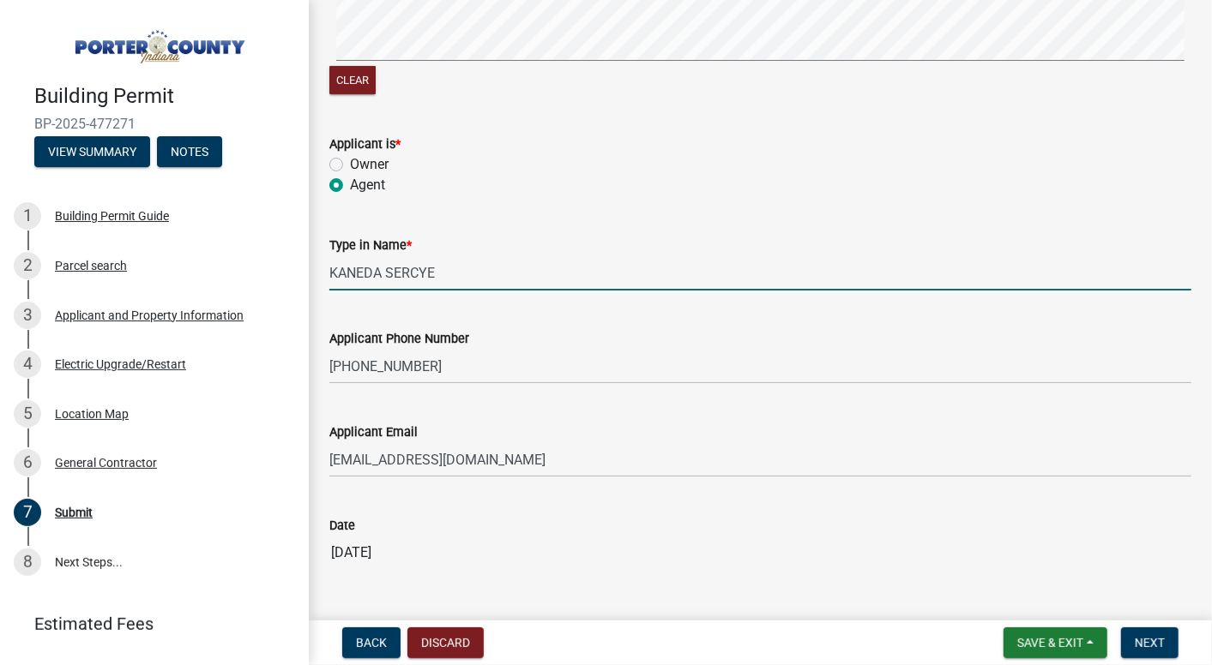
scroll to position [342, 0]
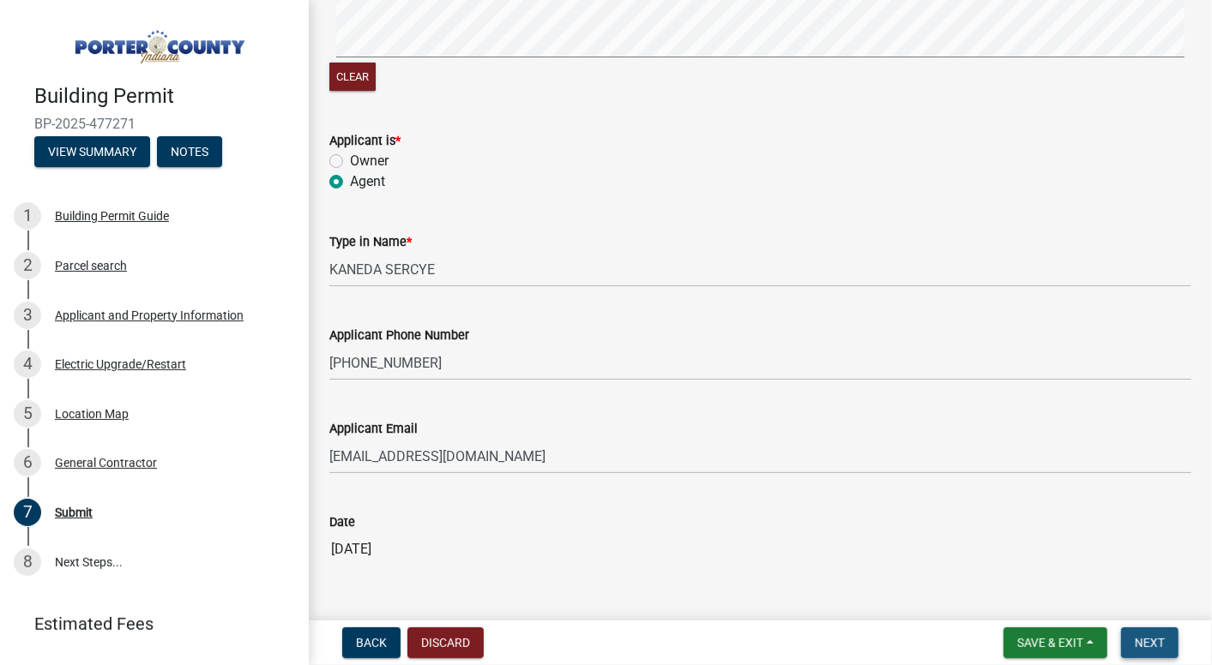
click at [1137, 632] on button "Next" at bounding box center [1149, 643] width 57 height 31
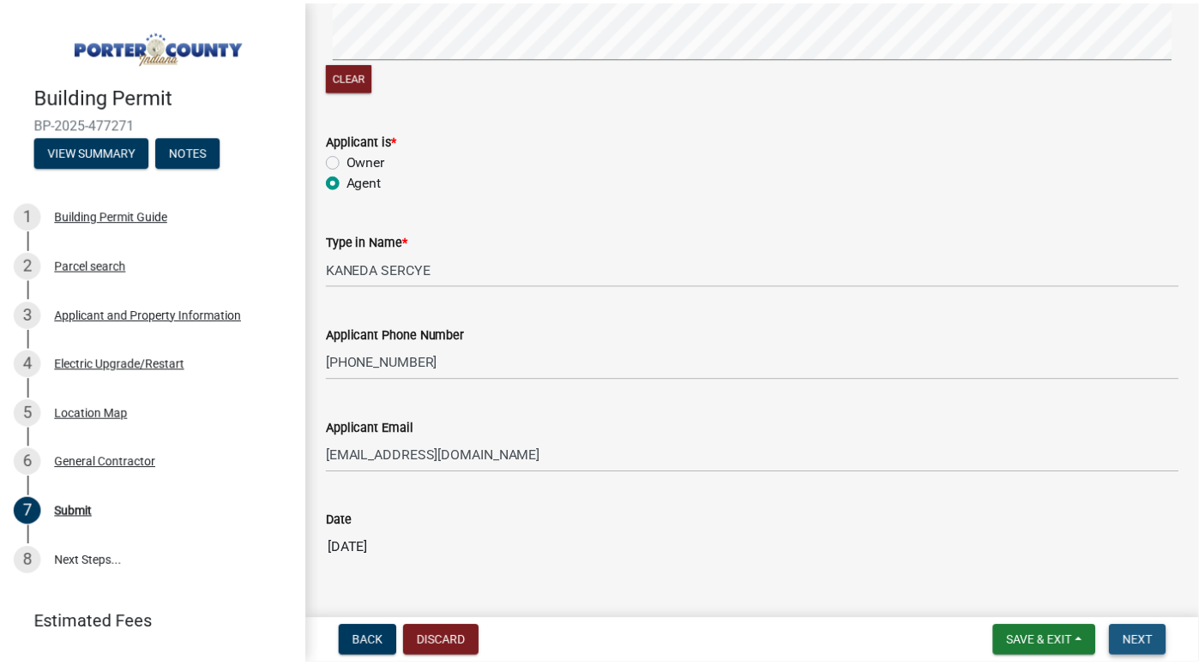
scroll to position [0, 0]
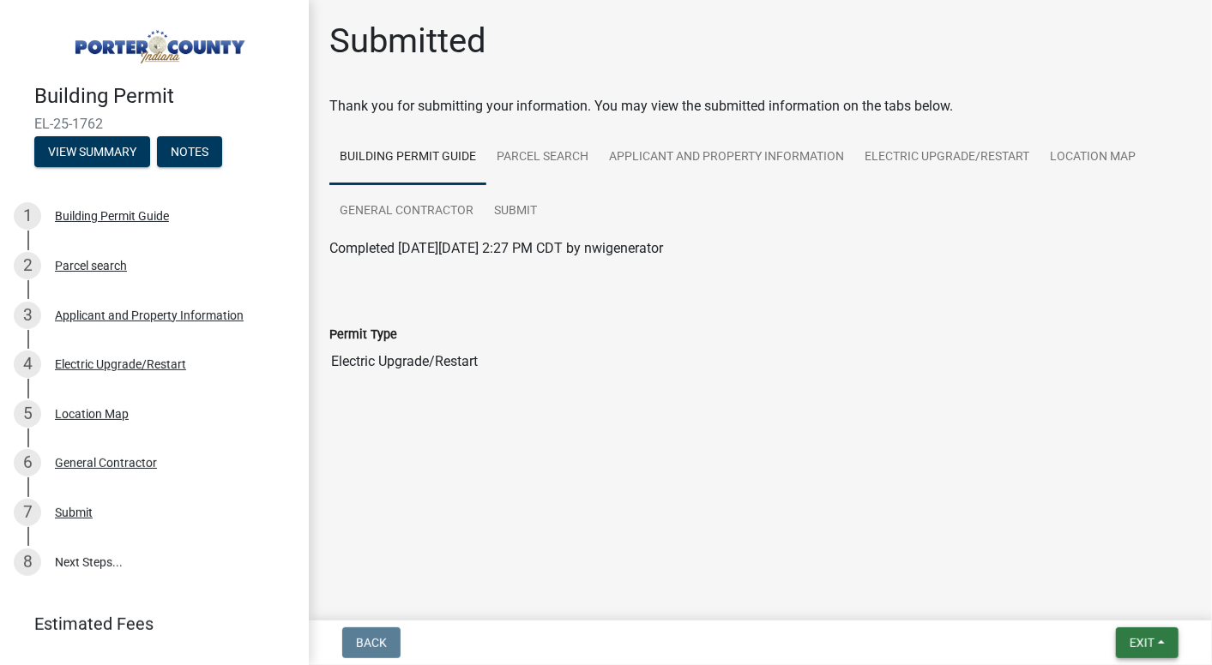
click at [1125, 642] on button "Exit" at bounding box center [1147, 643] width 63 height 31
click at [1059, 592] on button "Save & Exit" at bounding box center [1109, 598] width 137 height 41
